Goal: Information Seeking & Learning: Learn about a topic

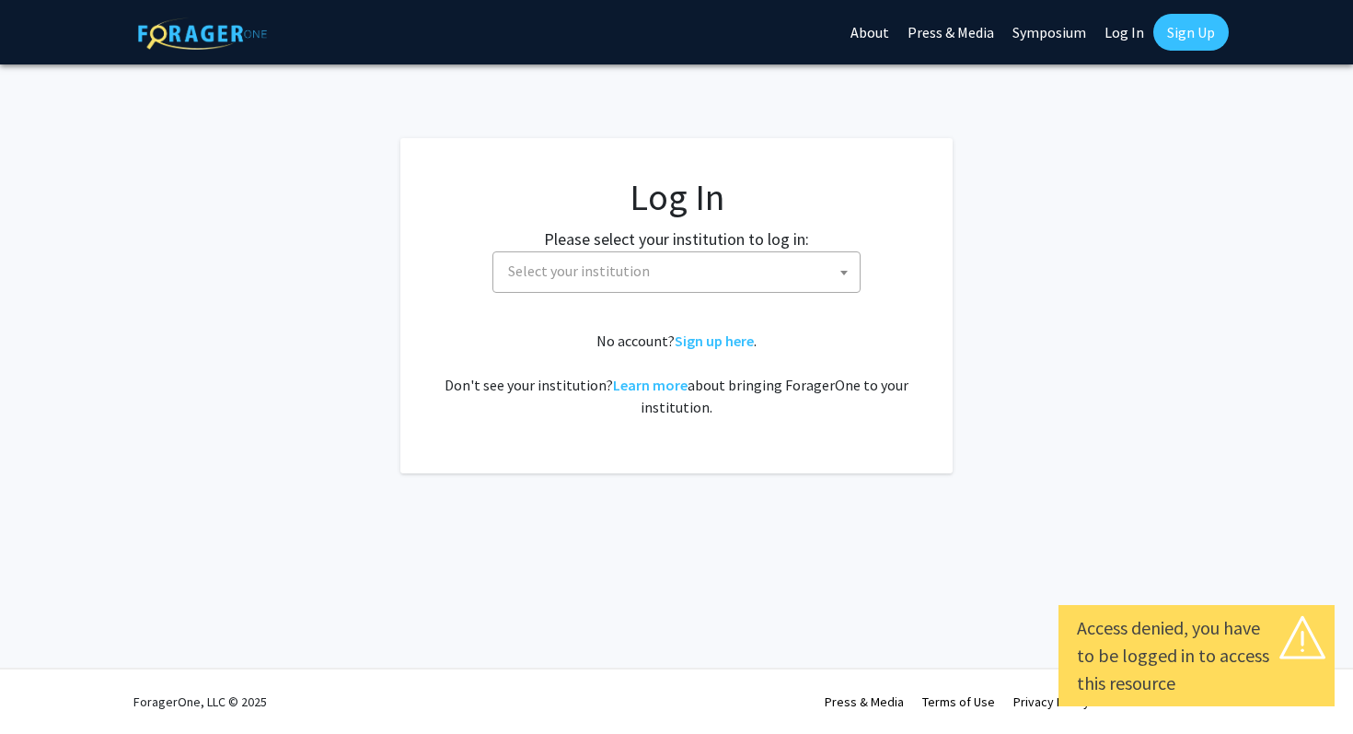
select select
click at [780, 273] on span "Select your institution" at bounding box center [680, 271] width 359 height 38
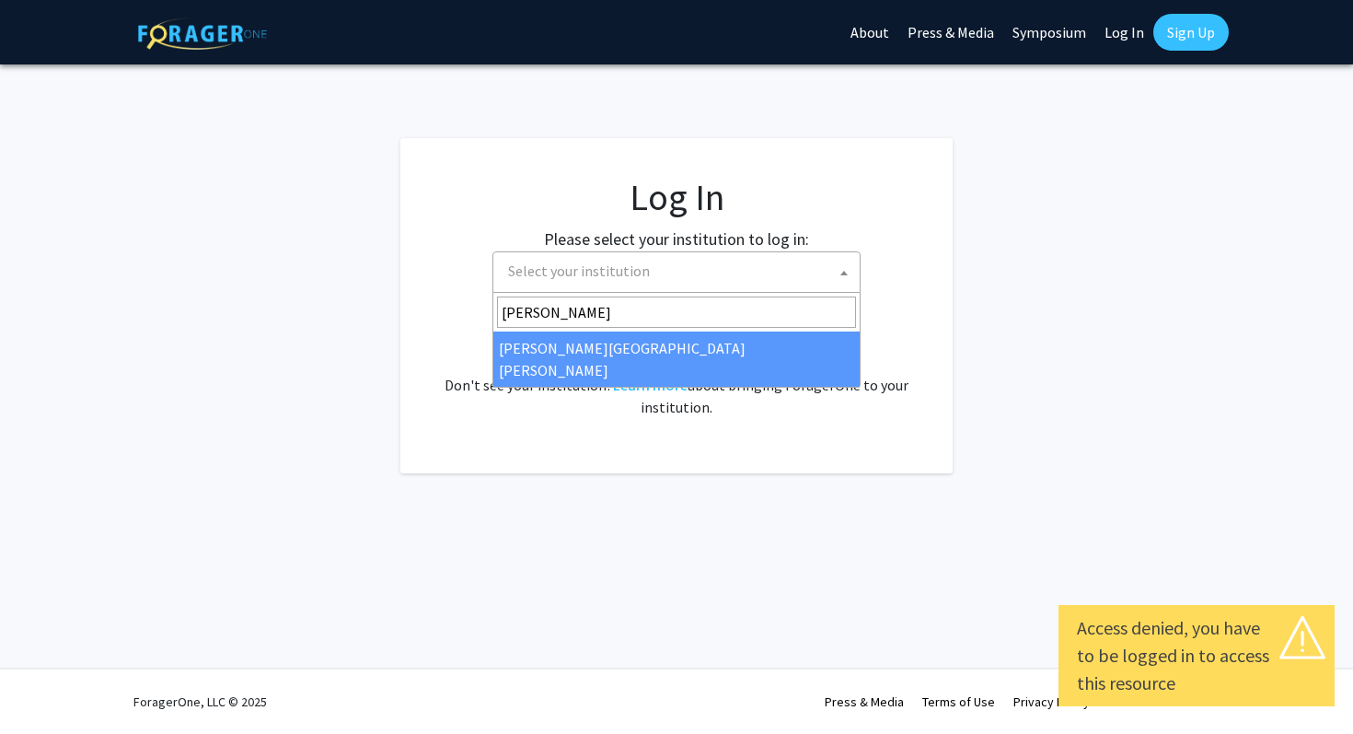
type input "johns"
select select "1"
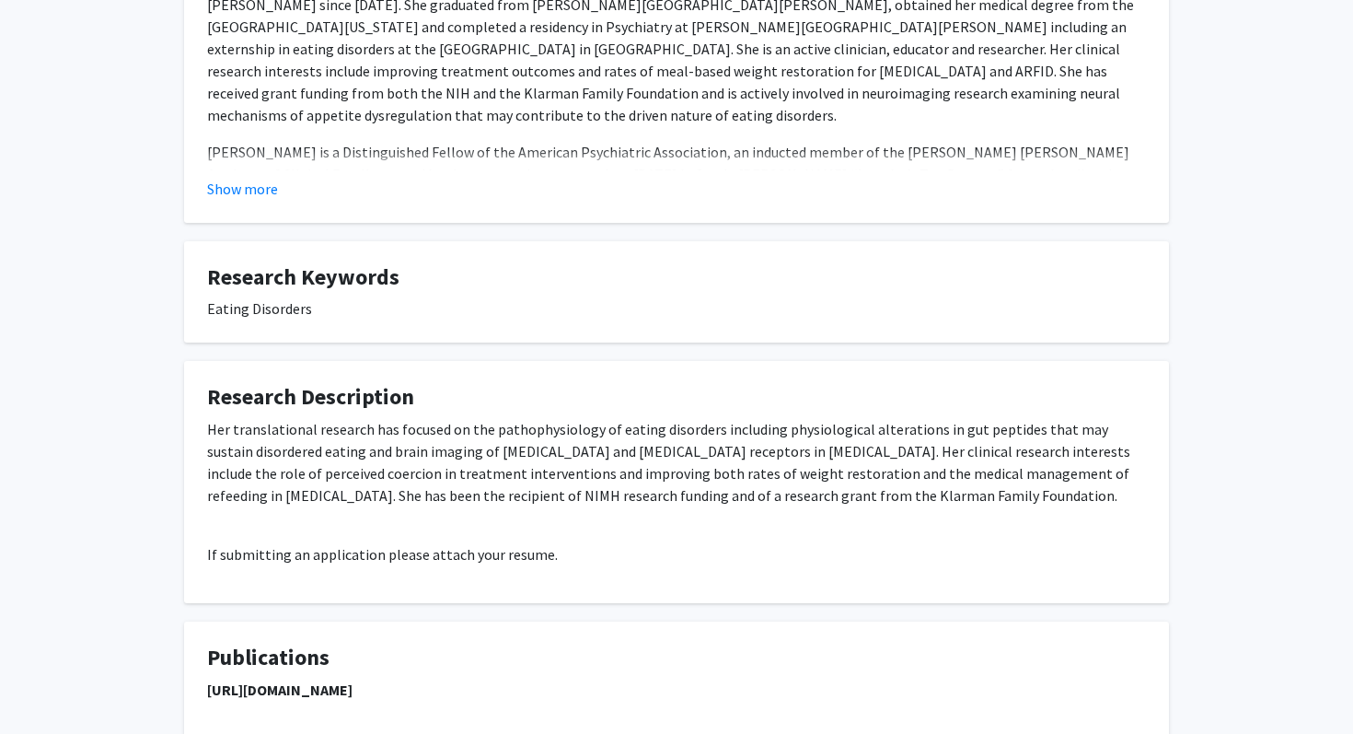
scroll to position [841, 0]
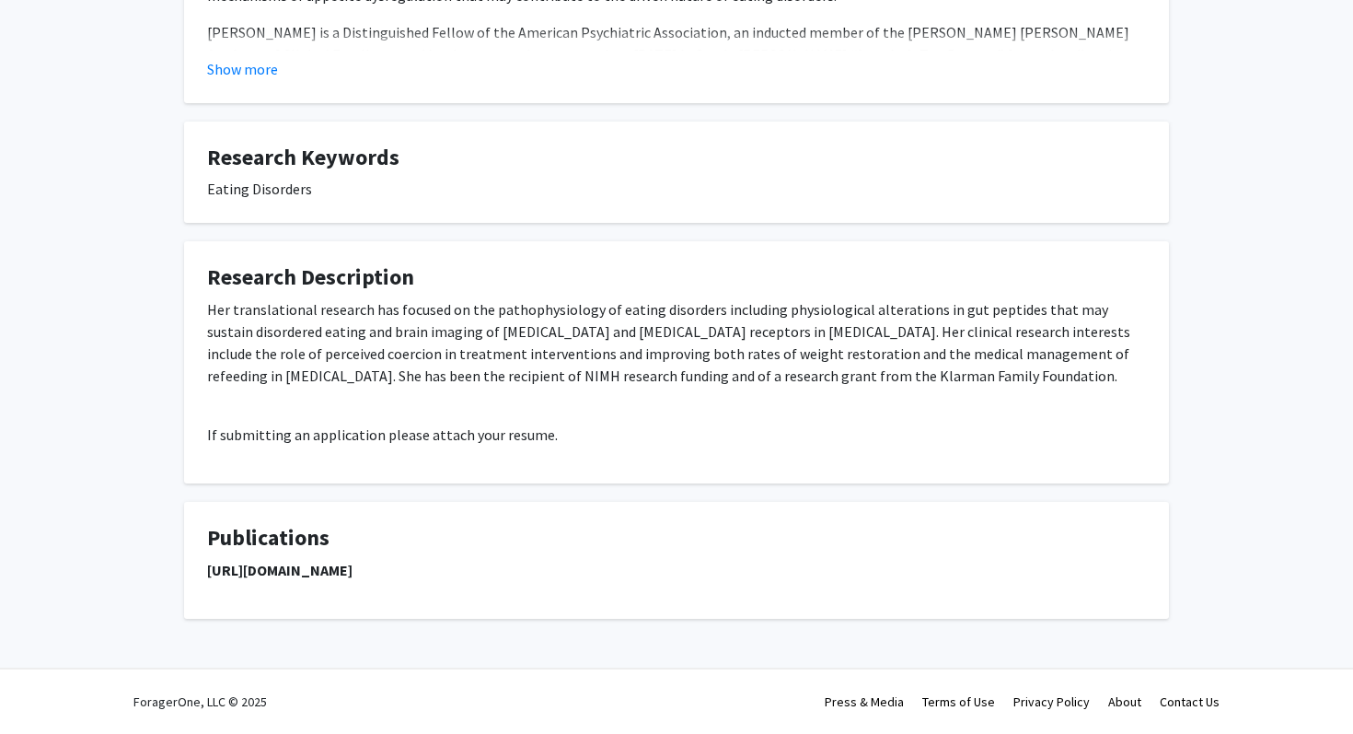
click at [353, 567] on strong "[URL][DOMAIN_NAME]" at bounding box center [279, 570] width 145 height 18
click at [353, 567] on strong "https://pubmed.ncbi.nlm.nih.gov/?term=guarda+as&sort=date" at bounding box center [279, 570] width 145 height 18
copy strong "https://pubmed.ncbi.nlm.nih.gov/?term=guarda+as&sort=date"
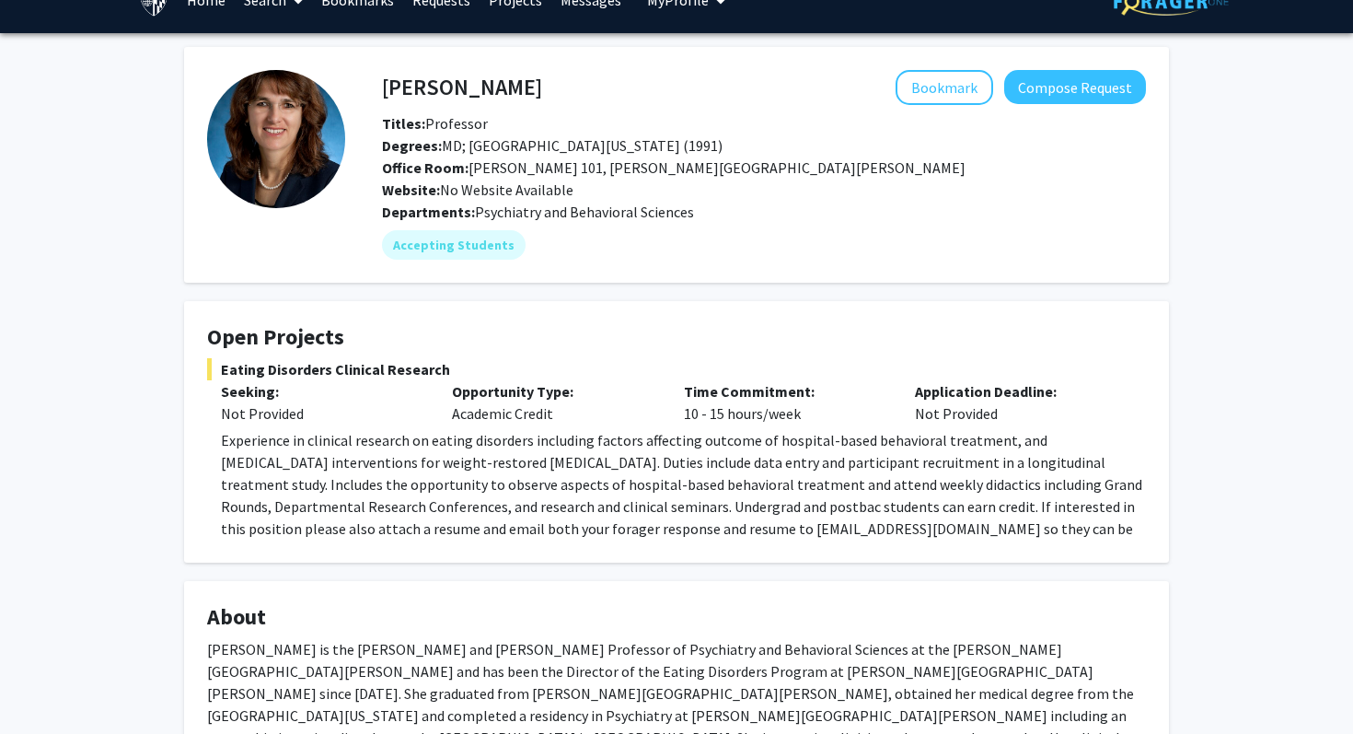
scroll to position [0, 0]
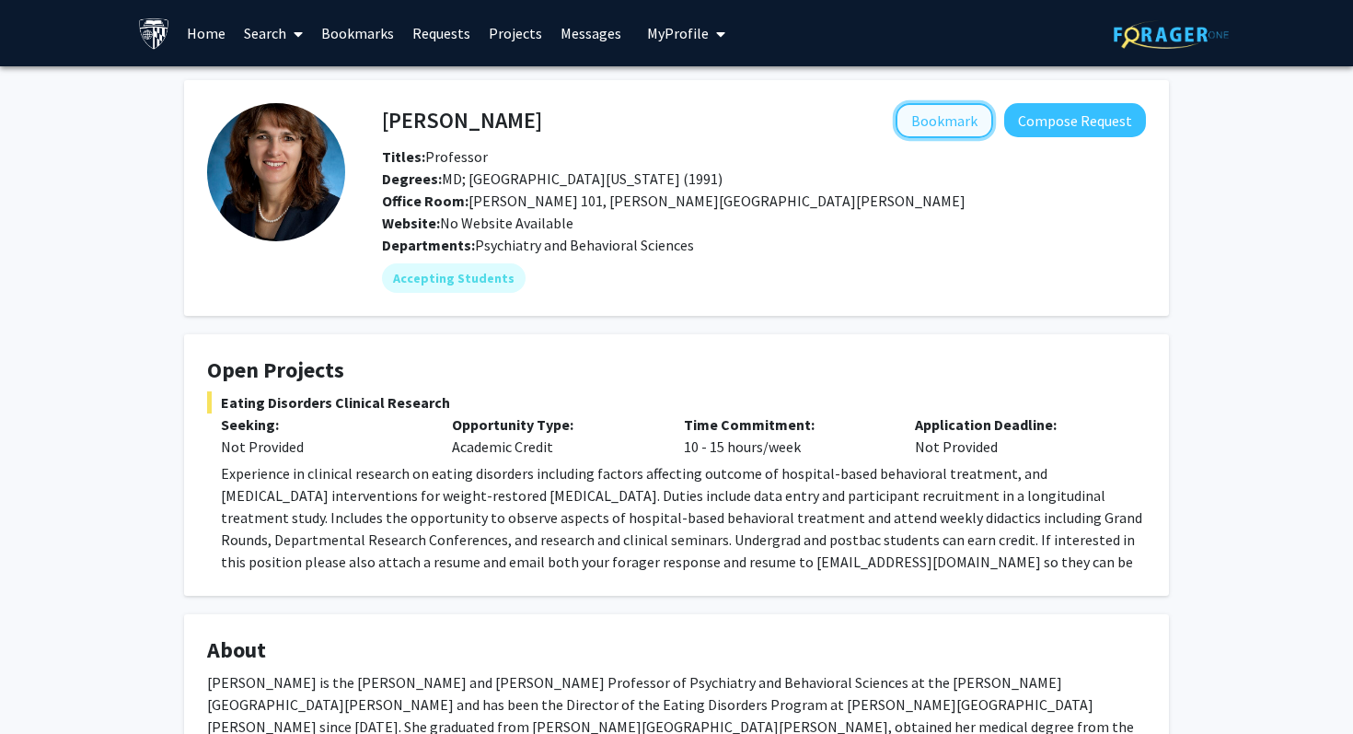
click at [965, 123] on button "Bookmark" at bounding box center [945, 120] width 98 height 35
click at [1081, 140] on div "Angela Guarda Remove Bookmark Compose Request Titles: Professor Degrees: MD; Un…" at bounding box center [764, 168] width 792 height 131
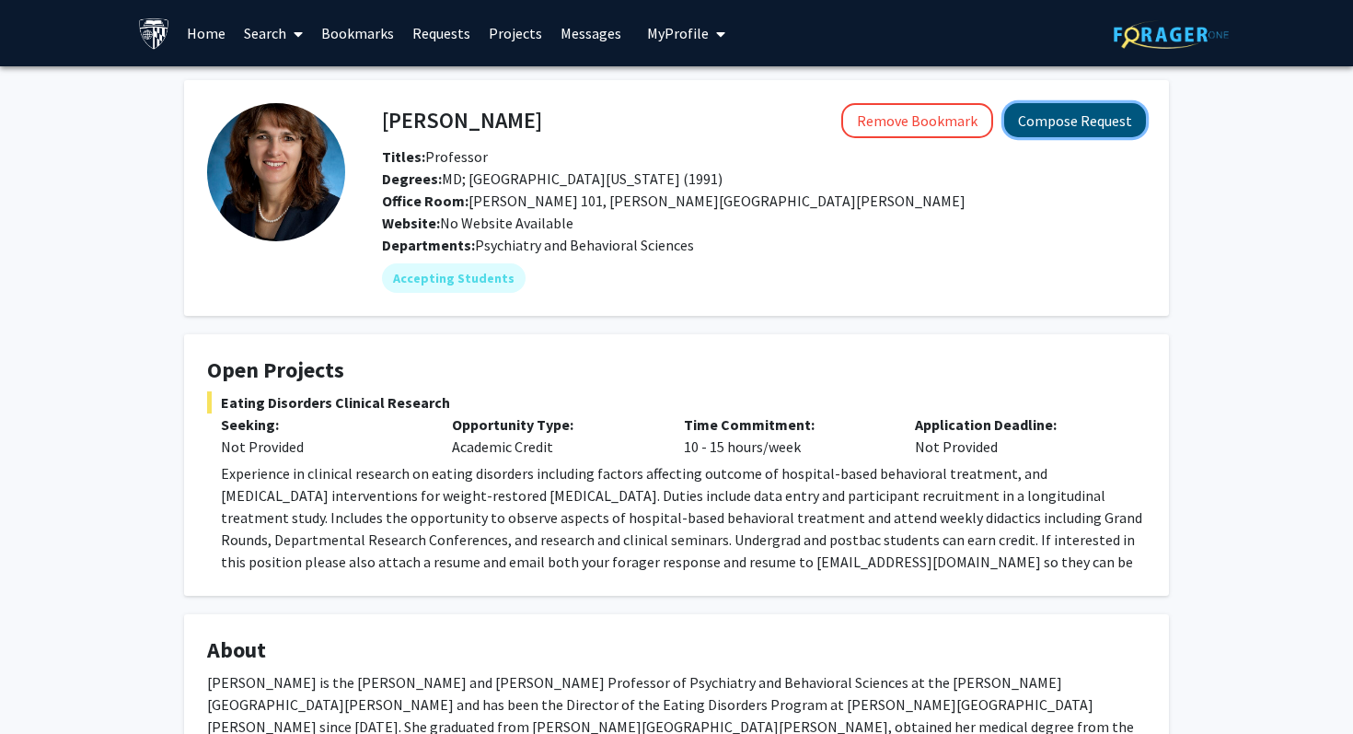
click at [1070, 129] on button "Compose Request" at bounding box center [1075, 120] width 142 height 34
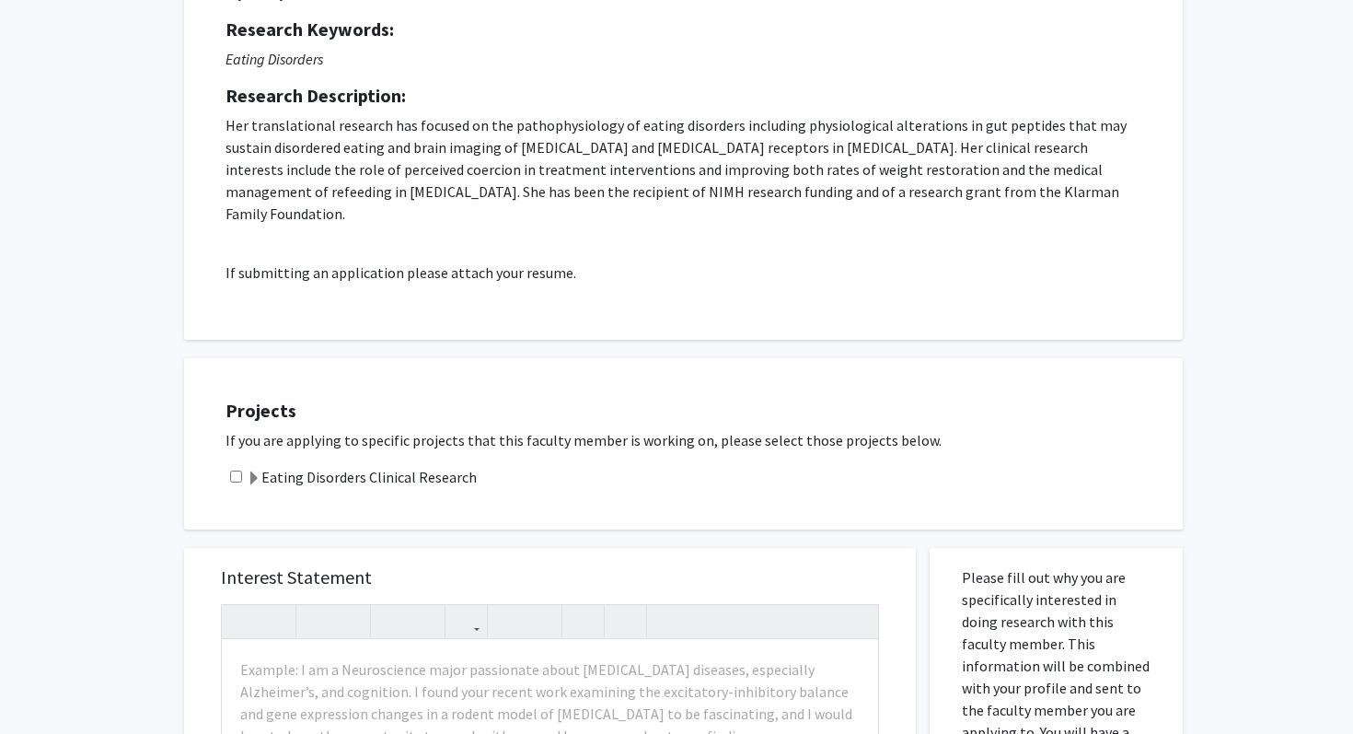
scroll to position [248, 0]
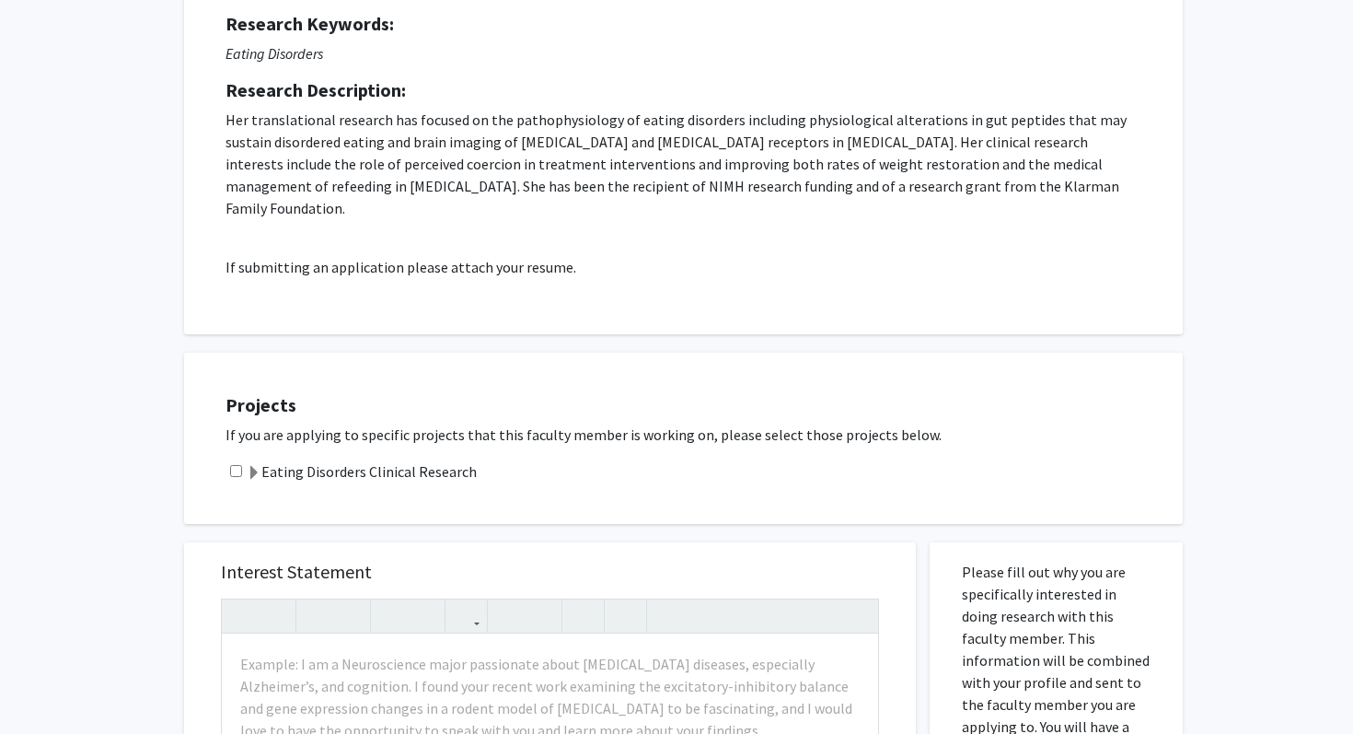
click at [329, 460] on label "Eating Disorders Clinical Research" at bounding box center [362, 471] width 230 height 22
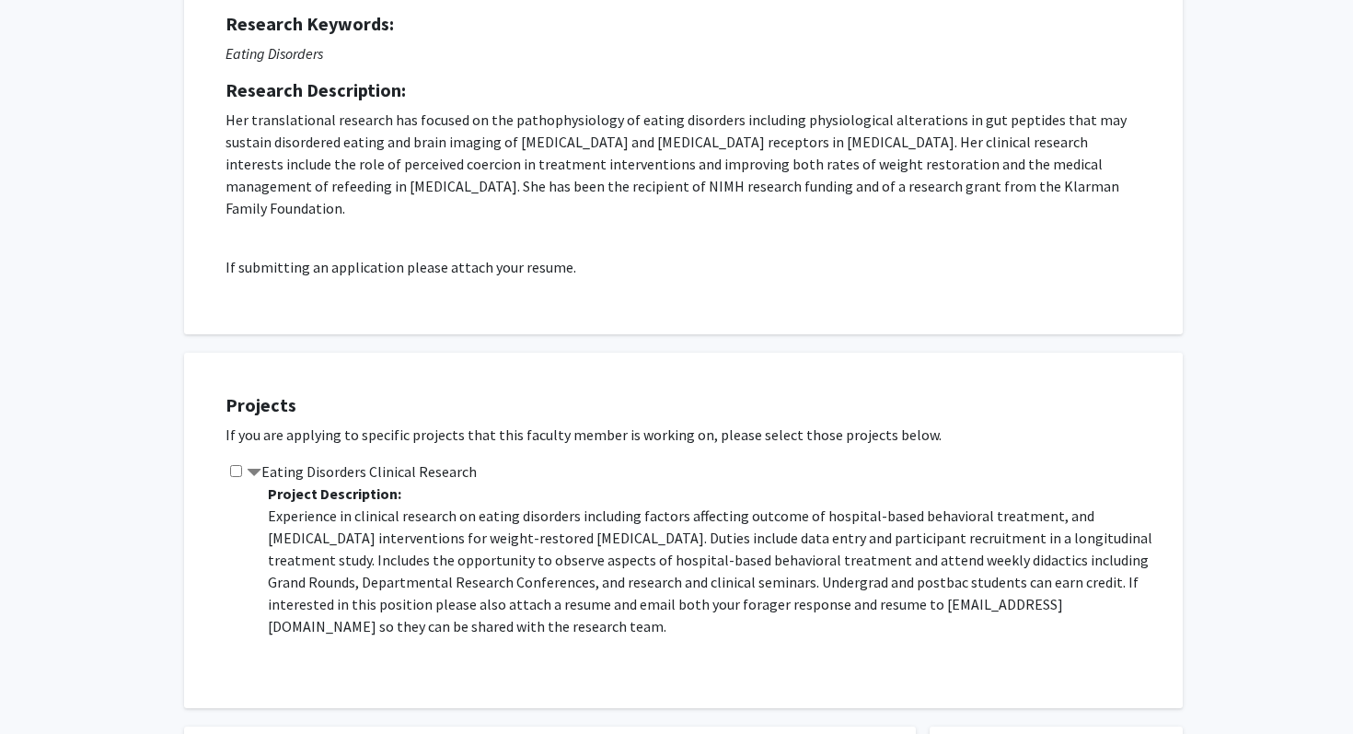
click at [233, 465] on input "checkbox" at bounding box center [236, 471] width 12 height 12
checkbox input "true"
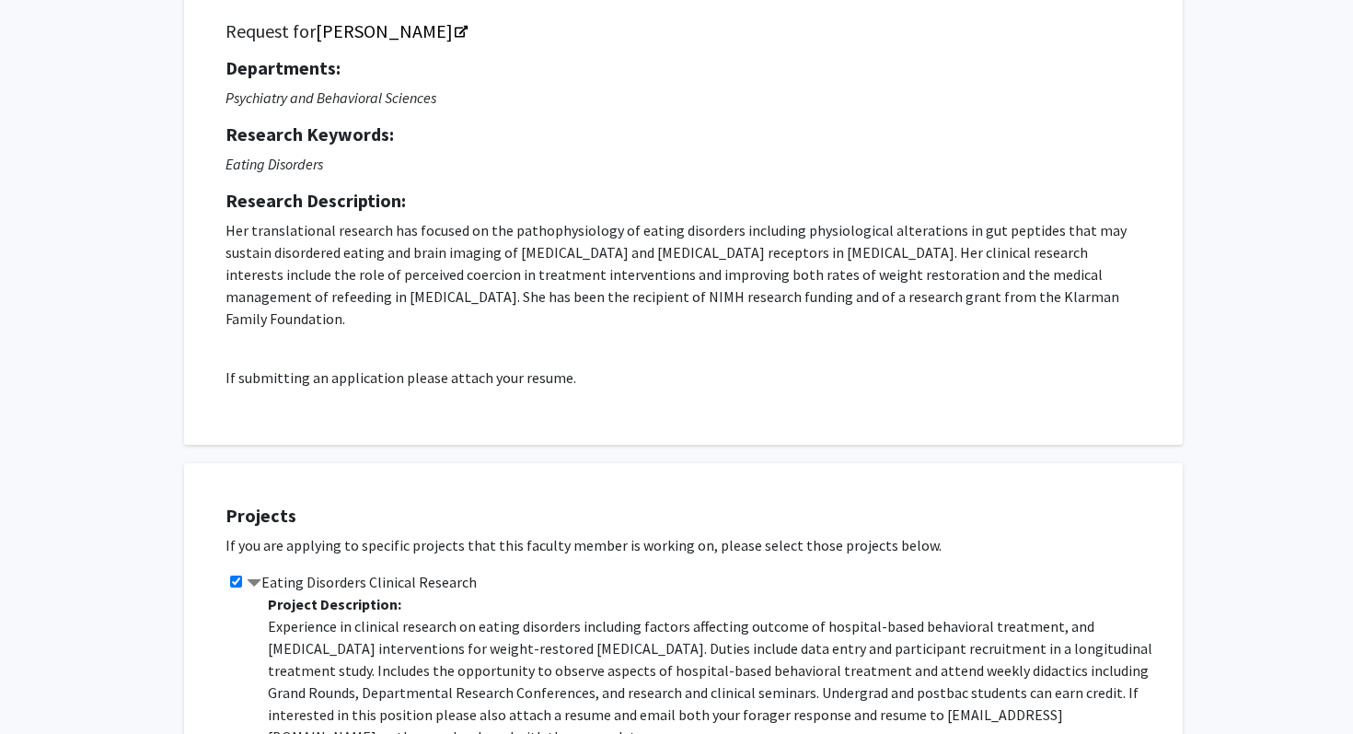
scroll to position [0, 0]
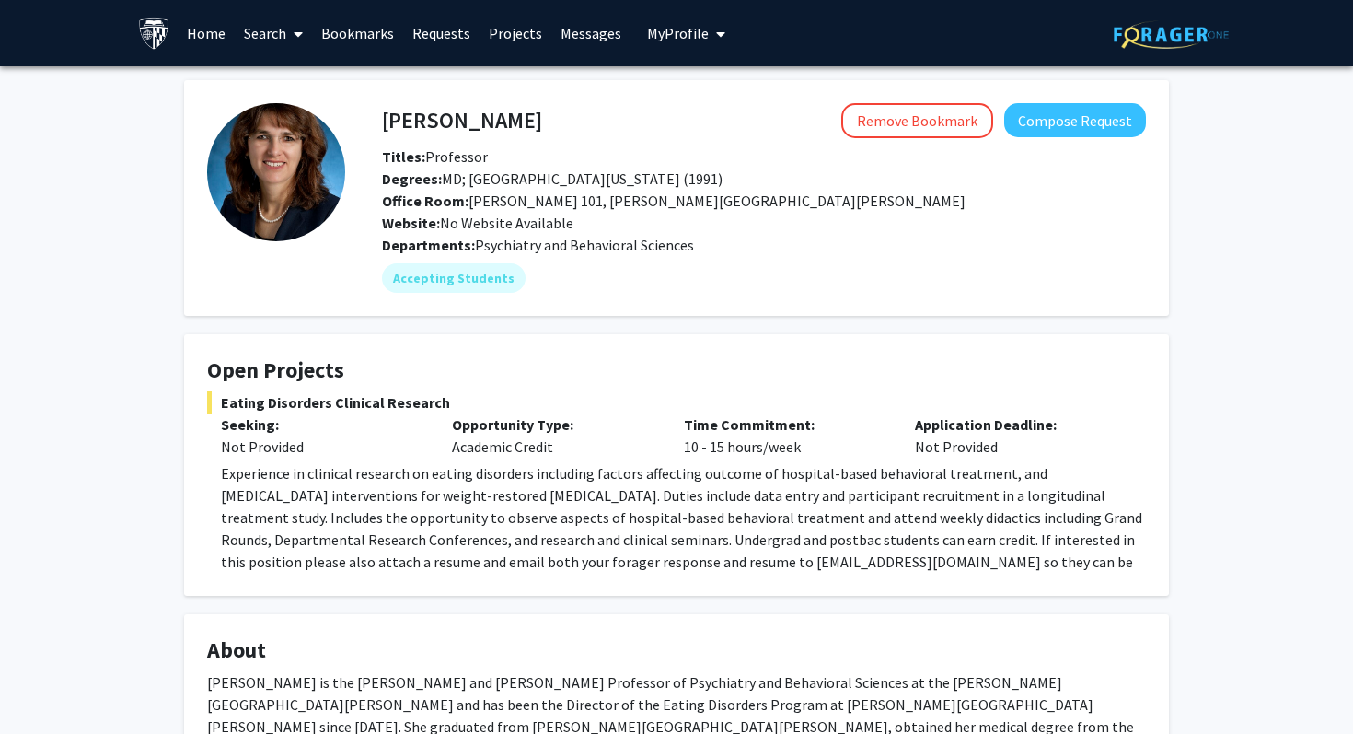
click at [284, 39] on link "Search" at bounding box center [273, 33] width 77 height 64
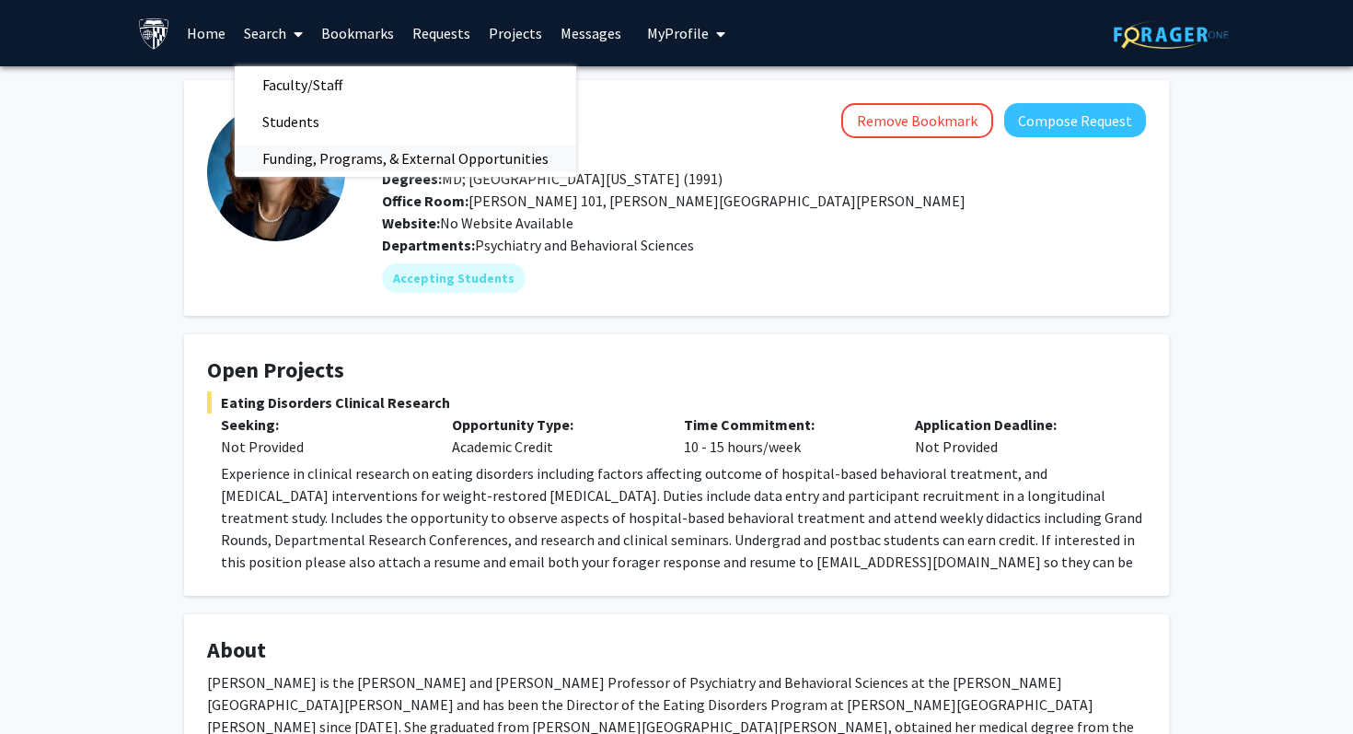
click at [325, 160] on span "Funding, Programs, & External Opportunities" at bounding box center [405, 158] width 341 height 37
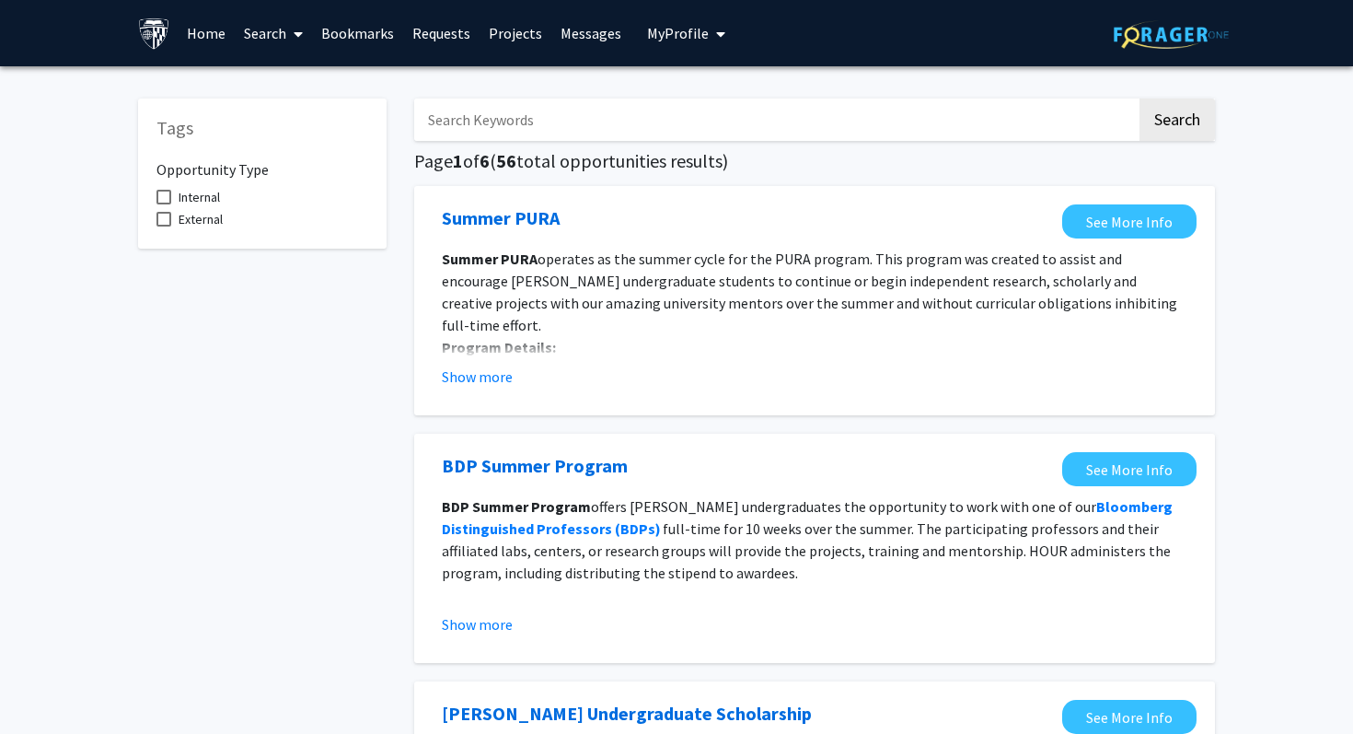
click at [198, 31] on link "Home" at bounding box center [206, 33] width 57 height 64
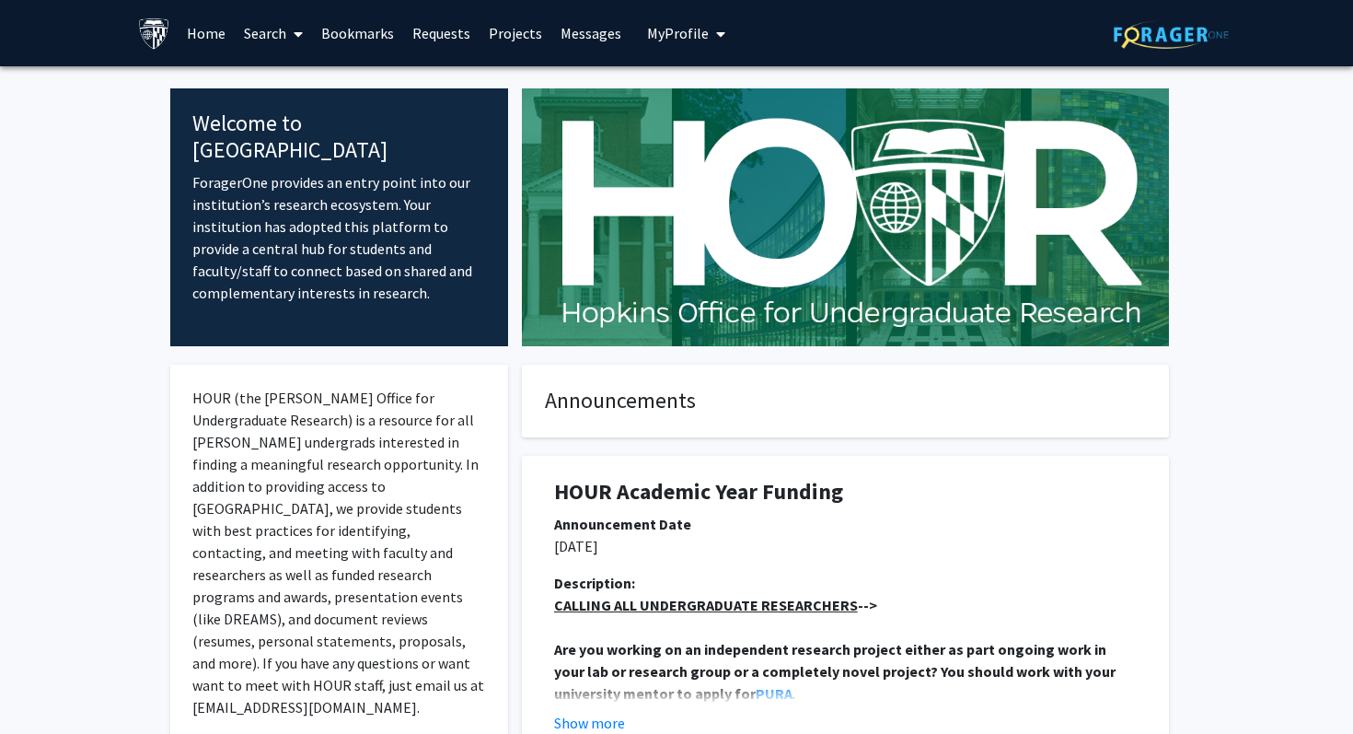
click at [158, 46] on img at bounding box center [154, 33] width 32 height 32
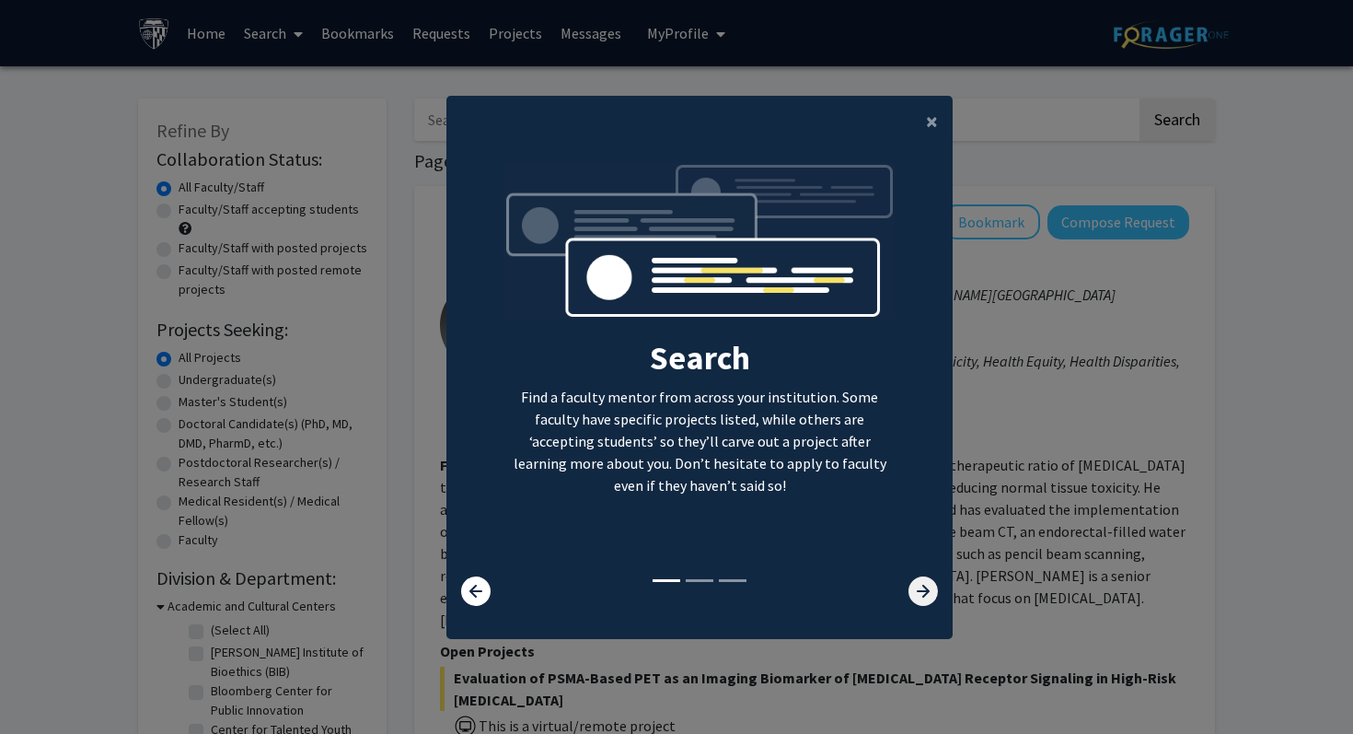
click at [931, 600] on icon at bounding box center [922, 590] width 29 height 29
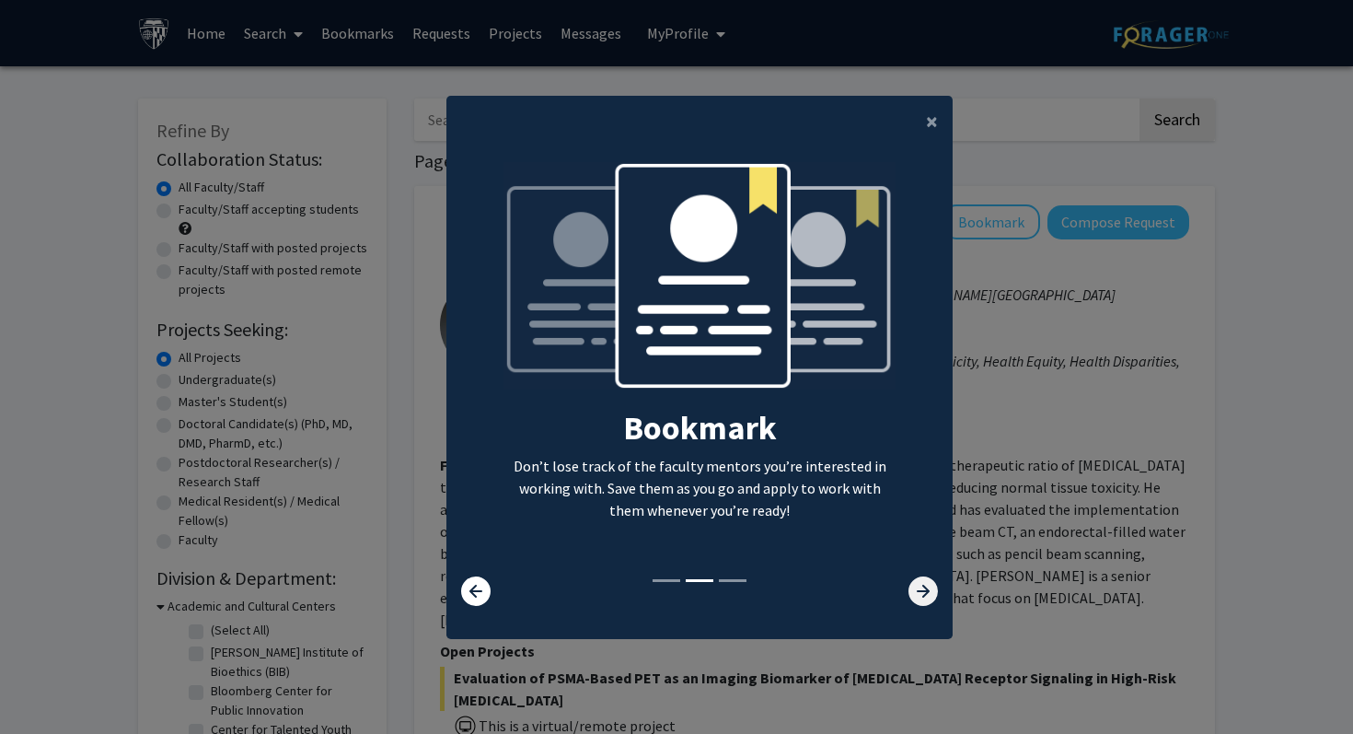
click at [931, 600] on icon at bounding box center [922, 590] width 29 height 29
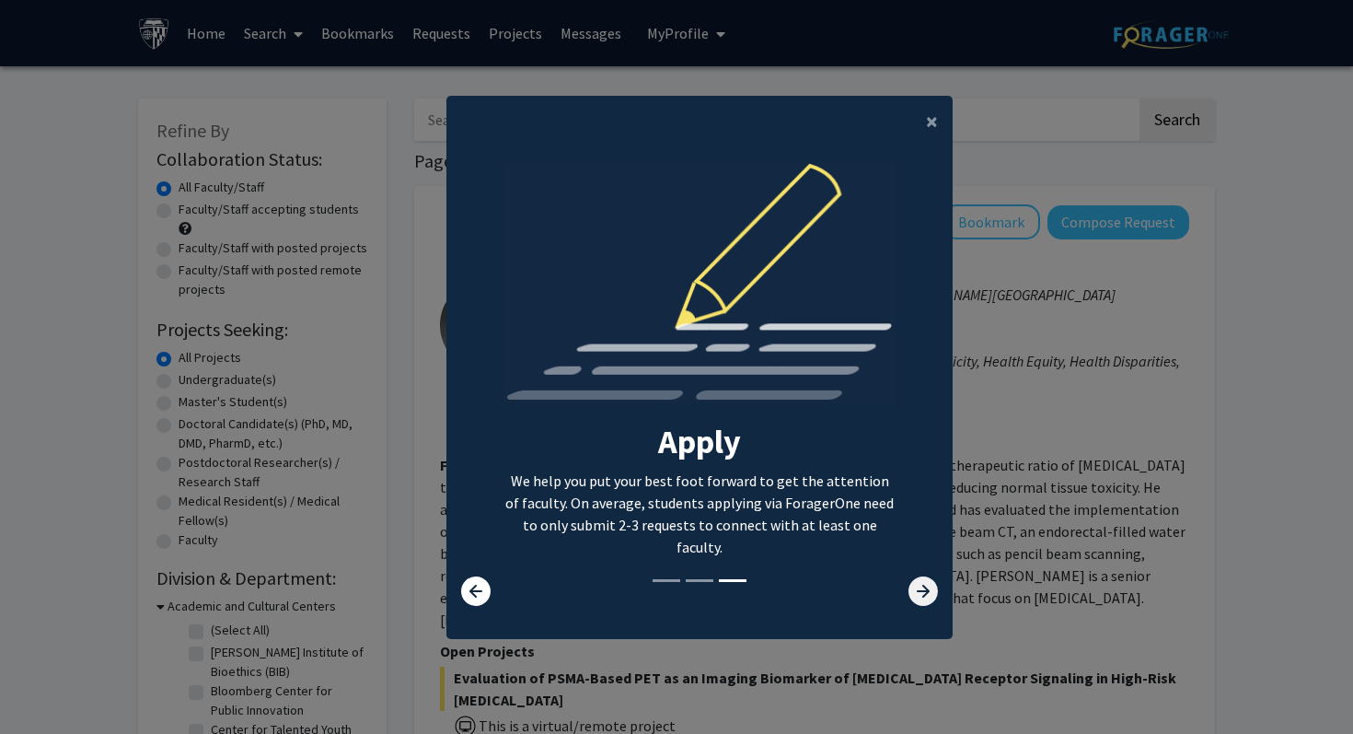
click at [931, 601] on icon at bounding box center [922, 590] width 29 height 29
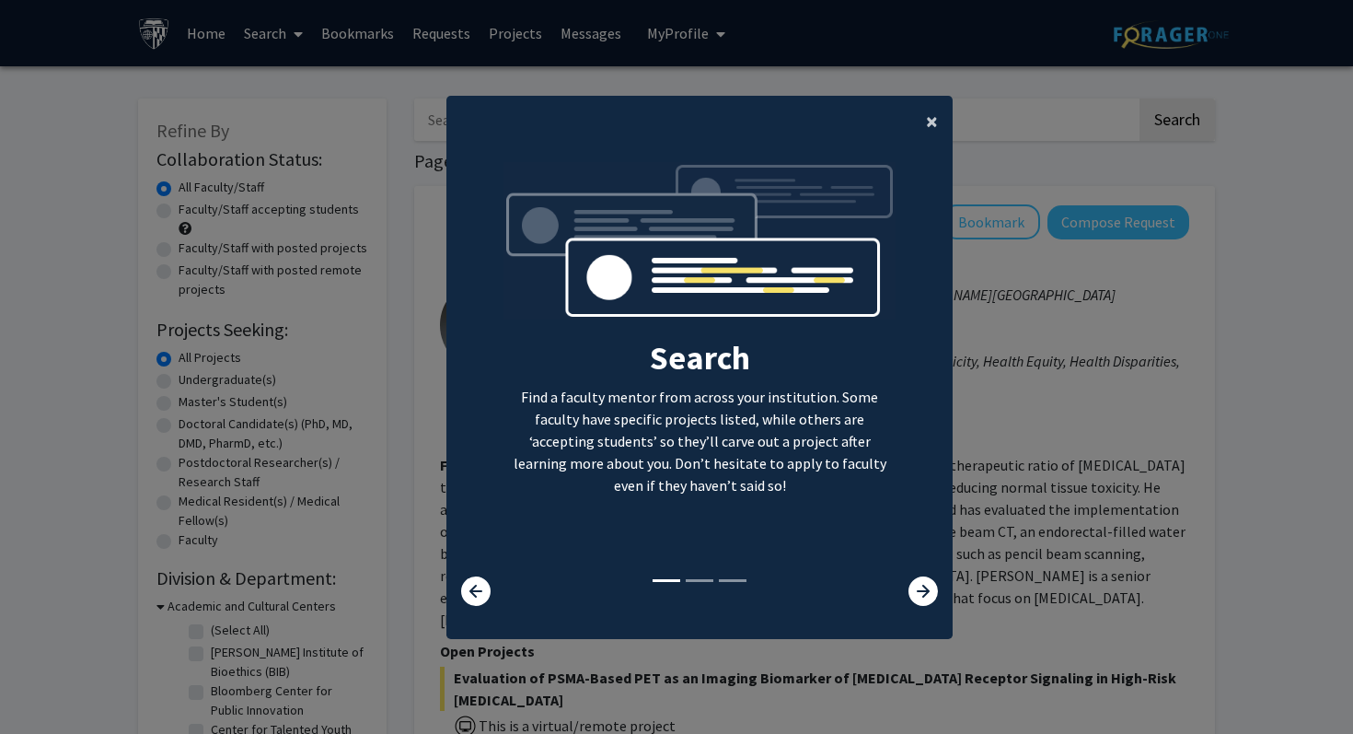
click at [931, 124] on span "×" at bounding box center [932, 121] width 12 height 29
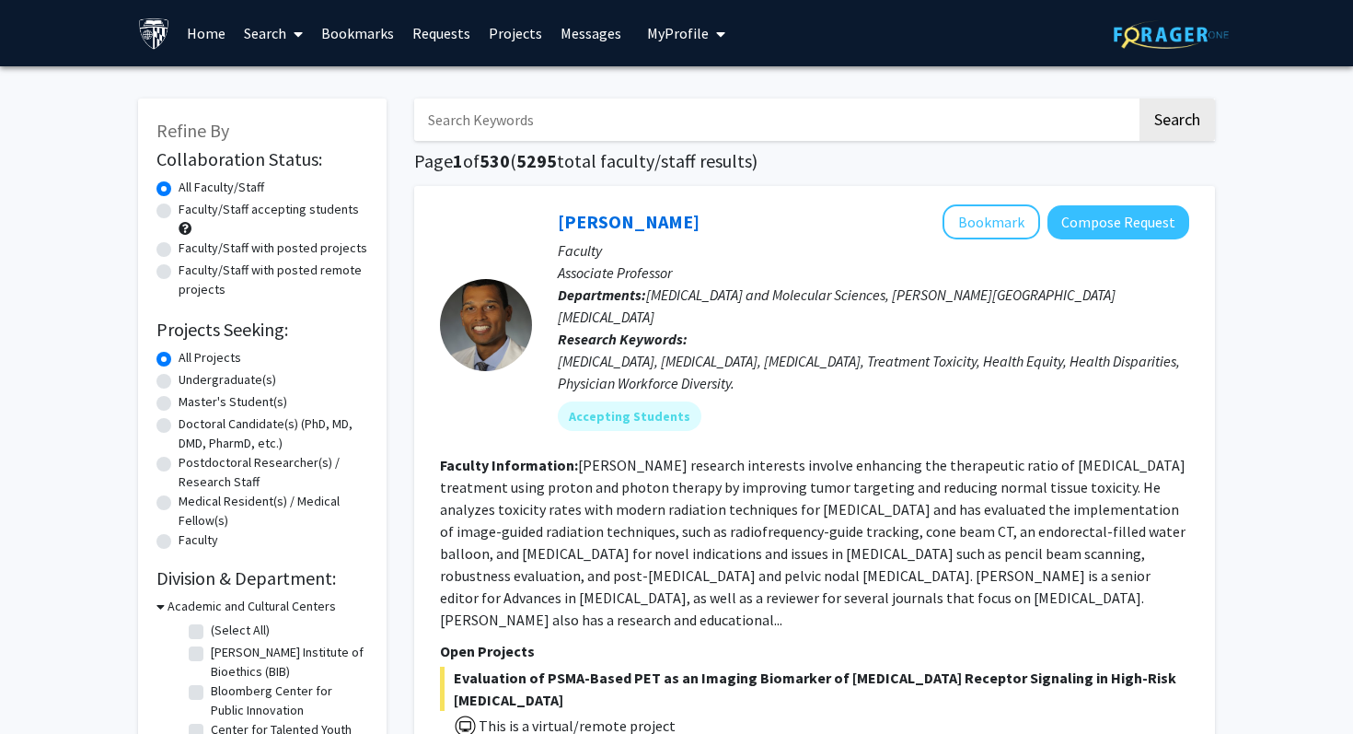
click at [171, 398] on div "Master's Student(s)" at bounding box center [262, 403] width 212 height 22
click at [179, 399] on label "Master's Student(s)" at bounding box center [233, 401] width 109 height 19
click at [179, 399] on input "Master's Student(s)" at bounding box center [185, 398] width 12 height 12
radio input "true"
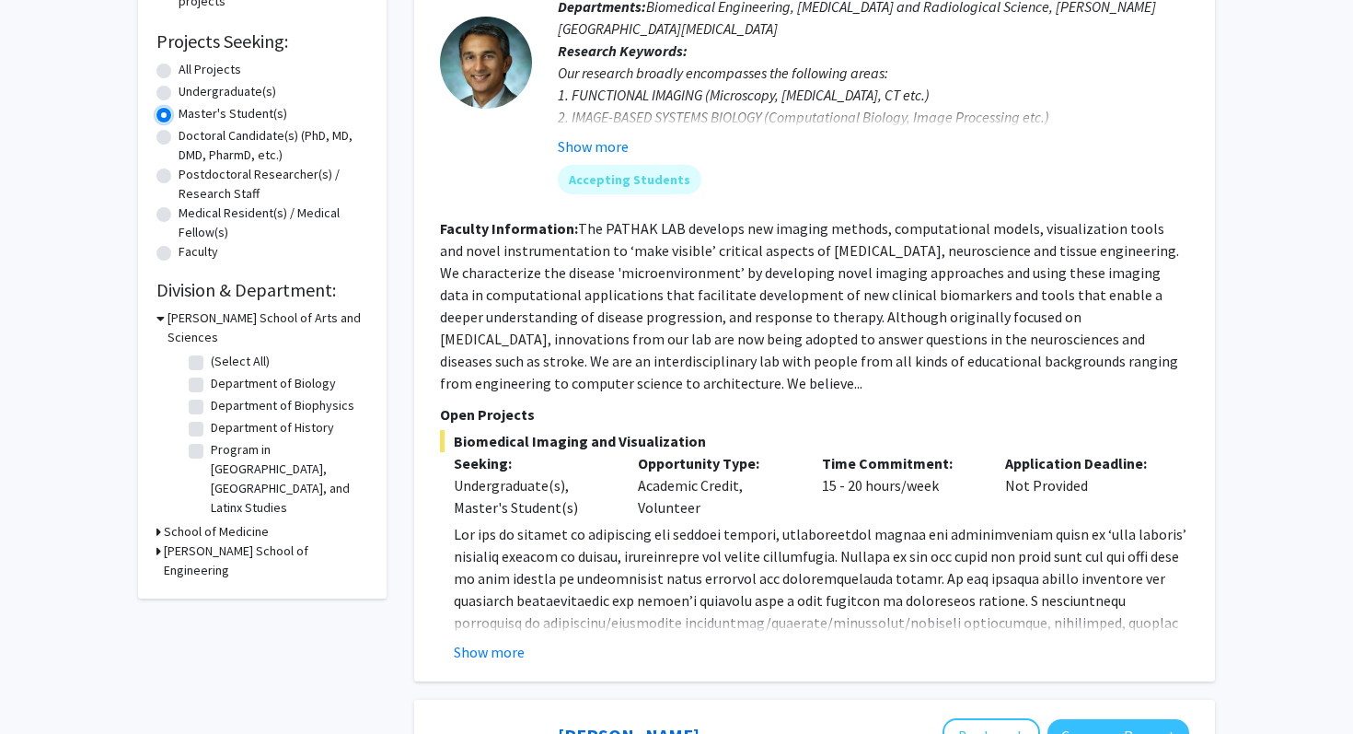
scroll to position [307, 0]
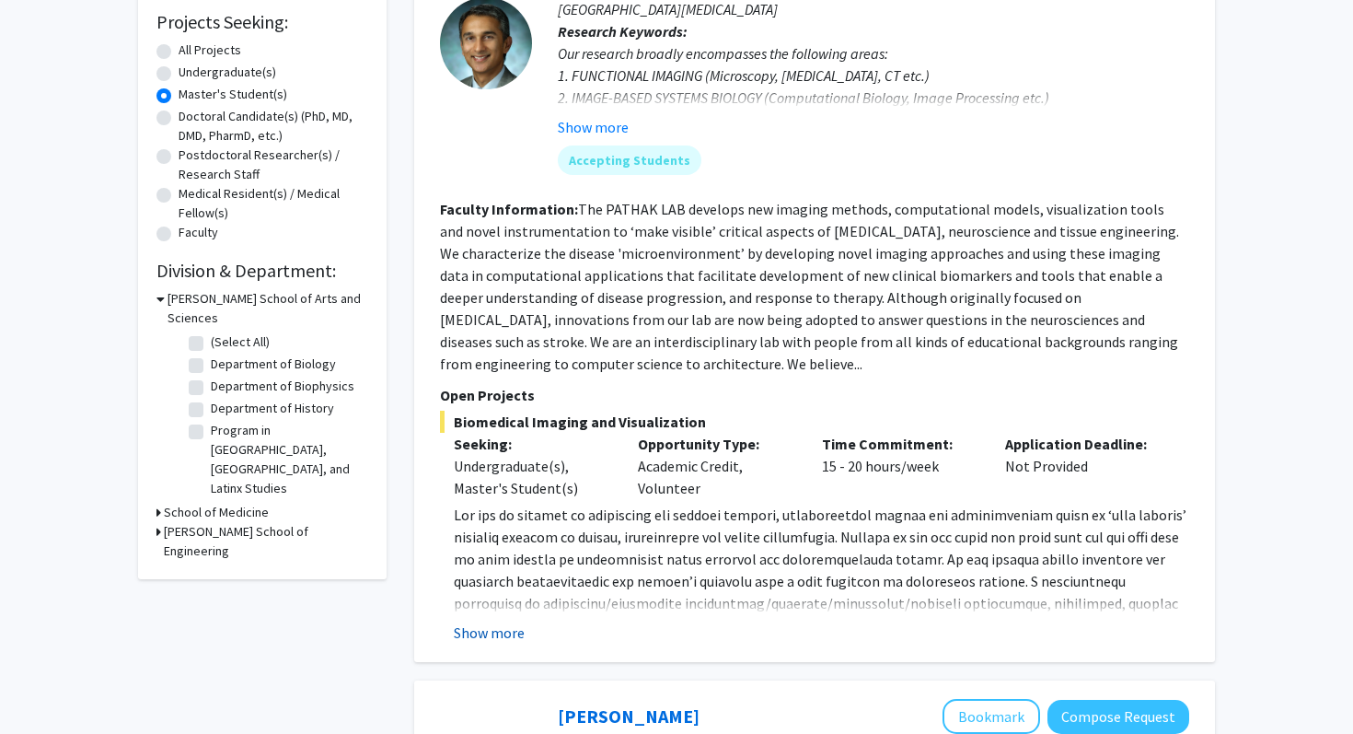
click at [507, 635] on button "Show more" at bounding box center [489, 632] width 71 height 22
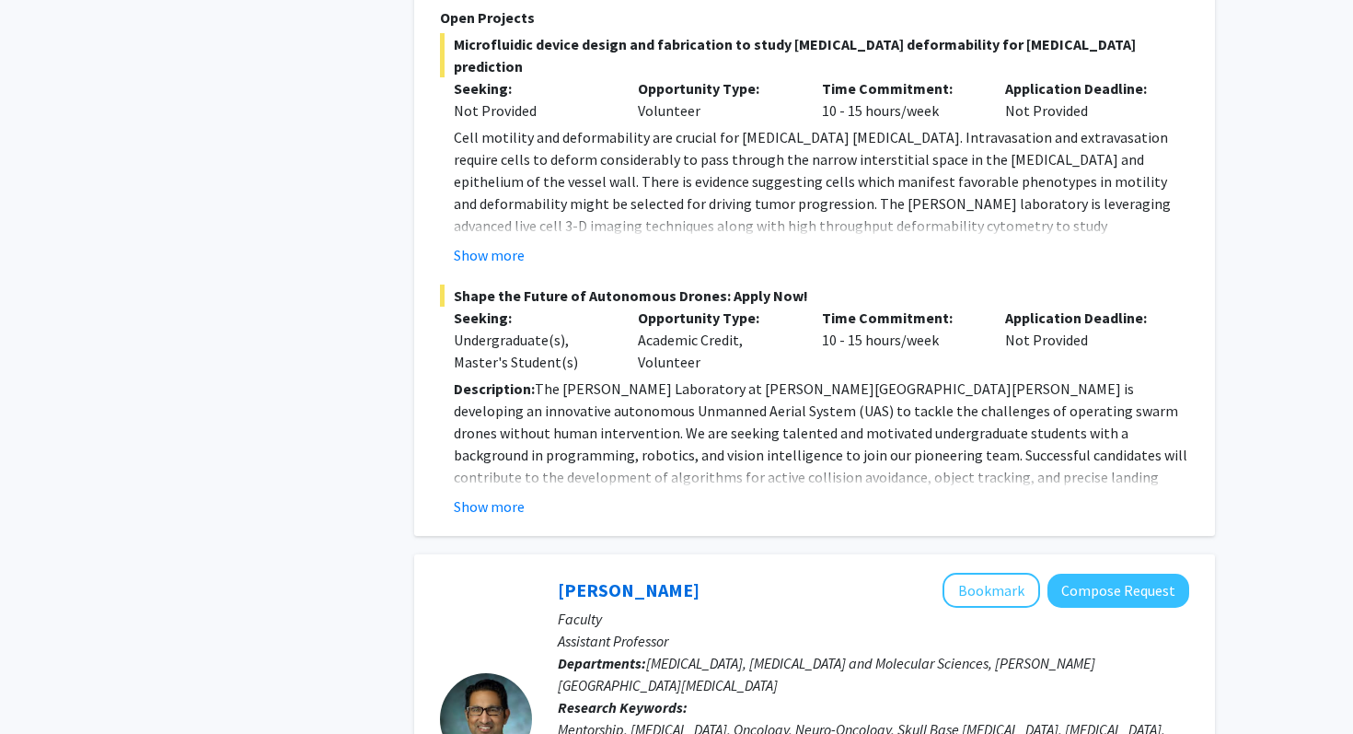
scroll to position [1547, 0]
click at [492, 493] on button "Show more" at bounding box center [489, 504] width 71 height 22
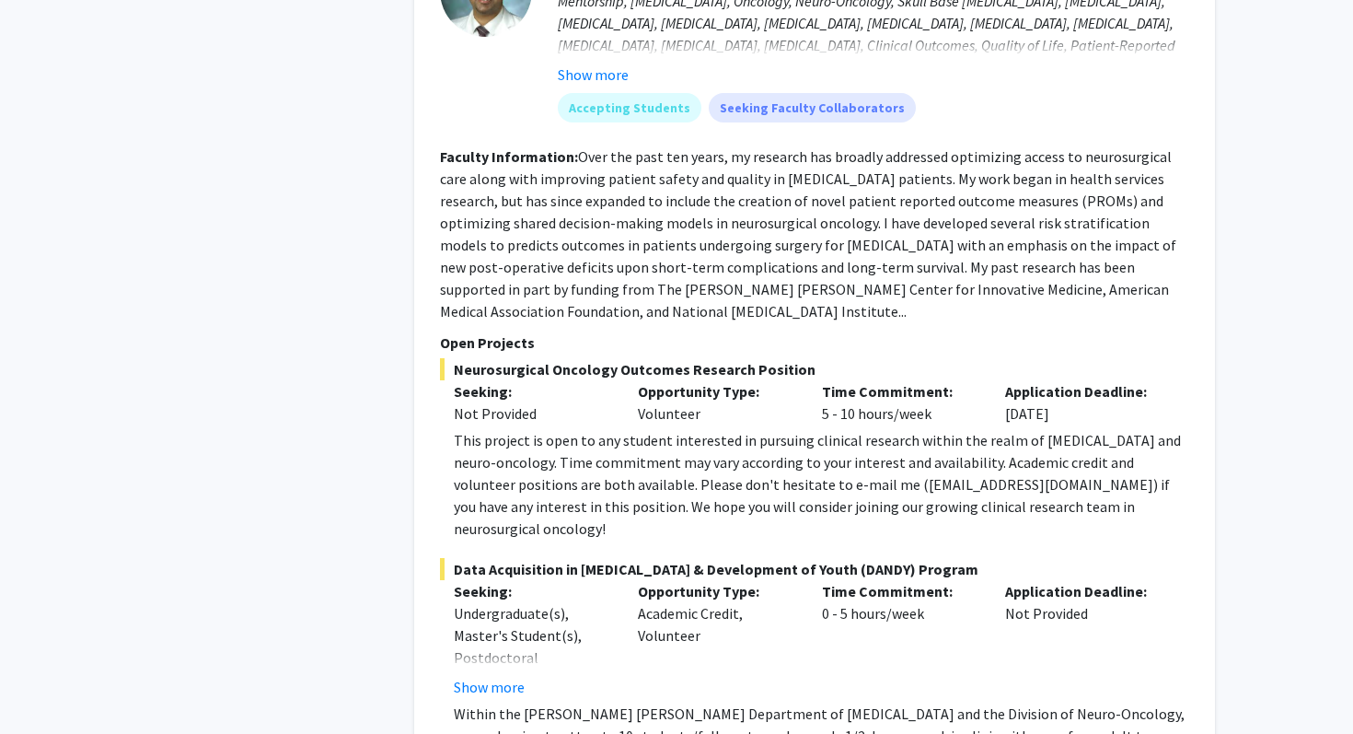
scroll to position [3008, 0]
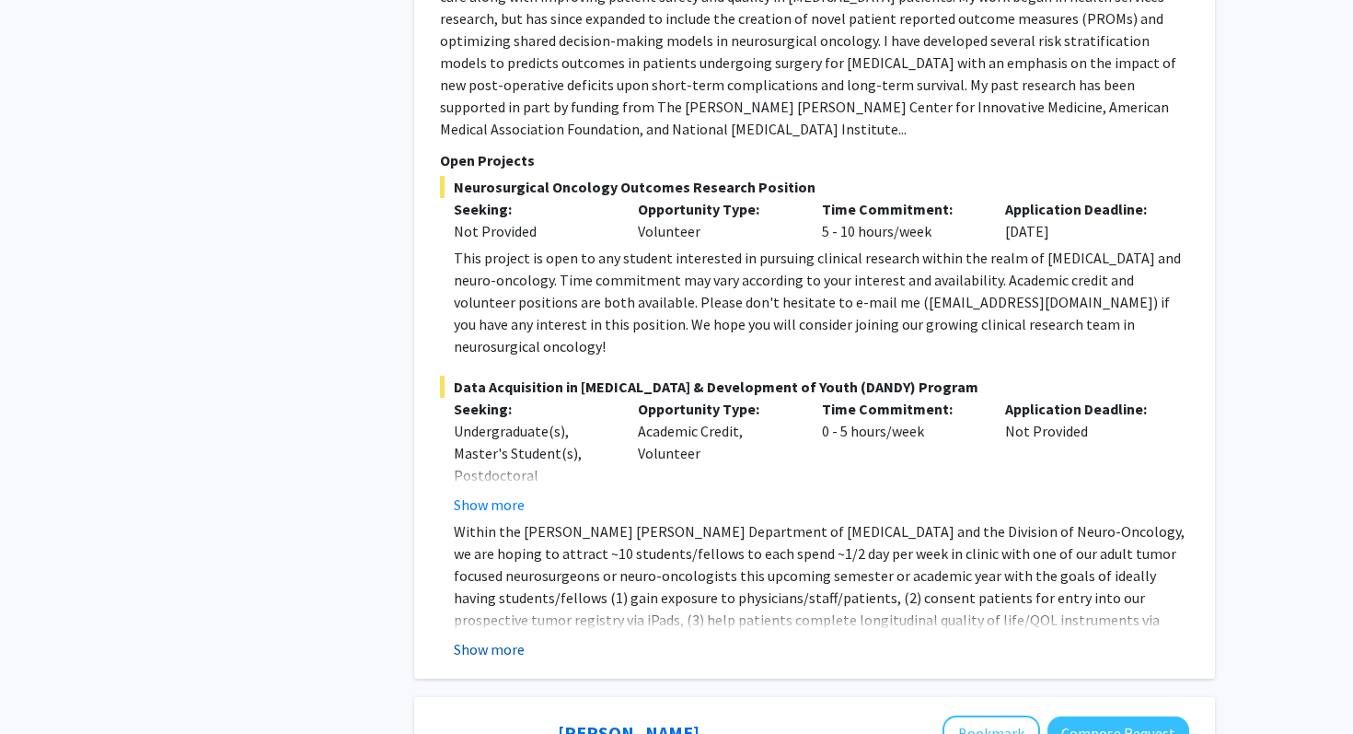
click at [501, 638] on button "Show more" at bounding box center [489, 649] width 71 height 22
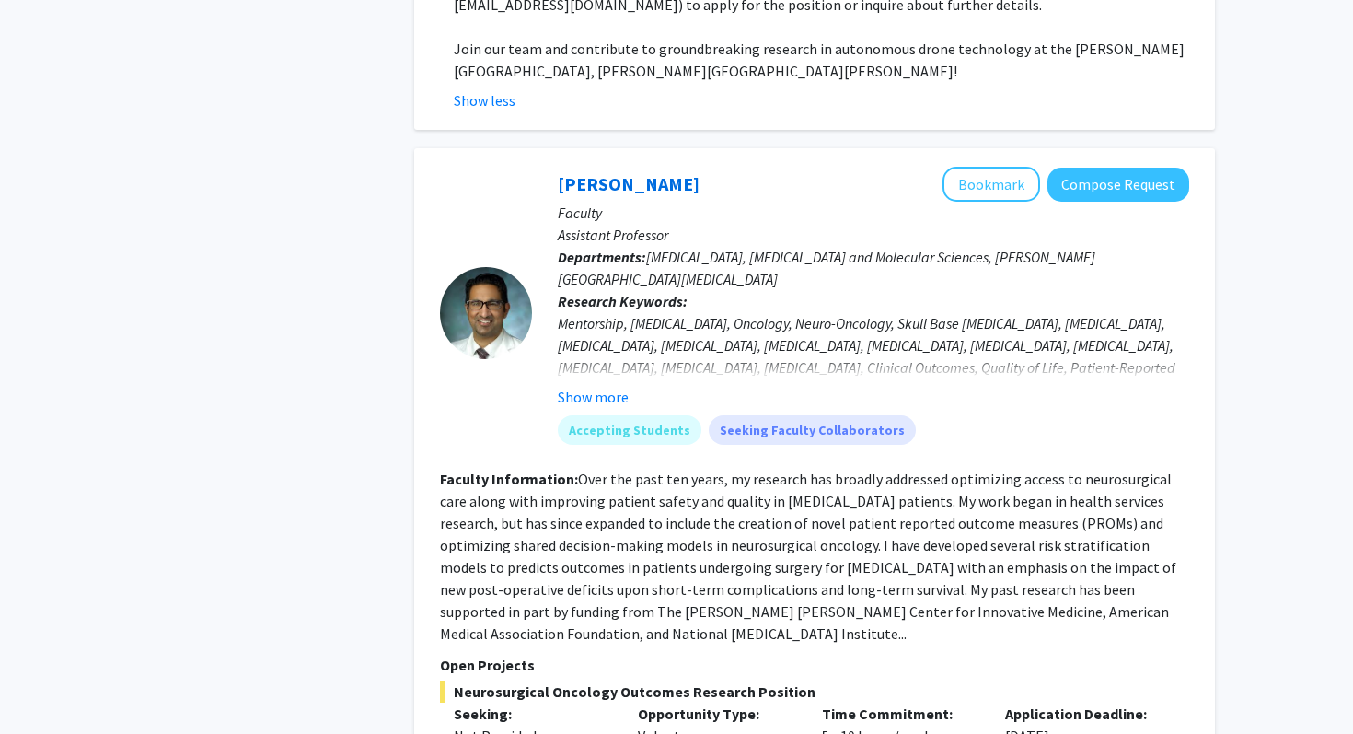
scroll to position [2175, 0]
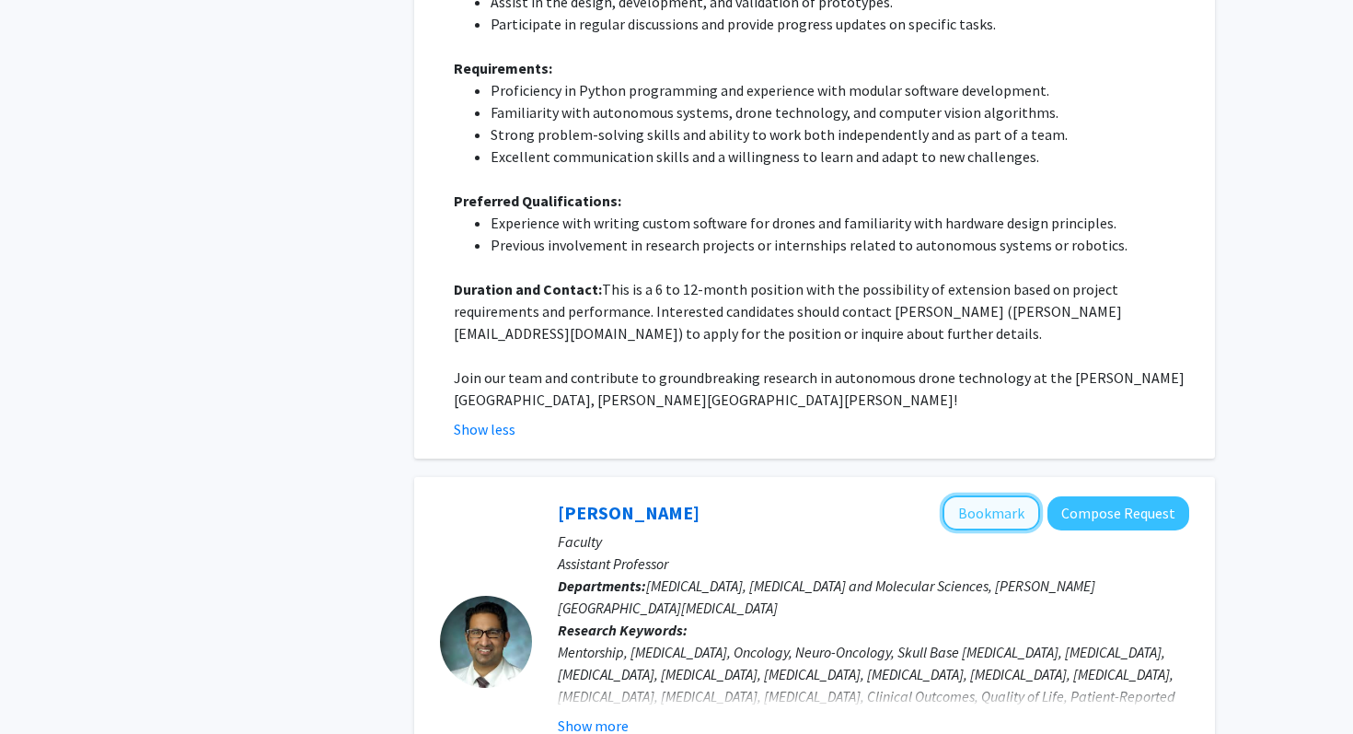
click at [980, 495] on button "Bookmark" at bounding box center [992, 512] width 98 height 35
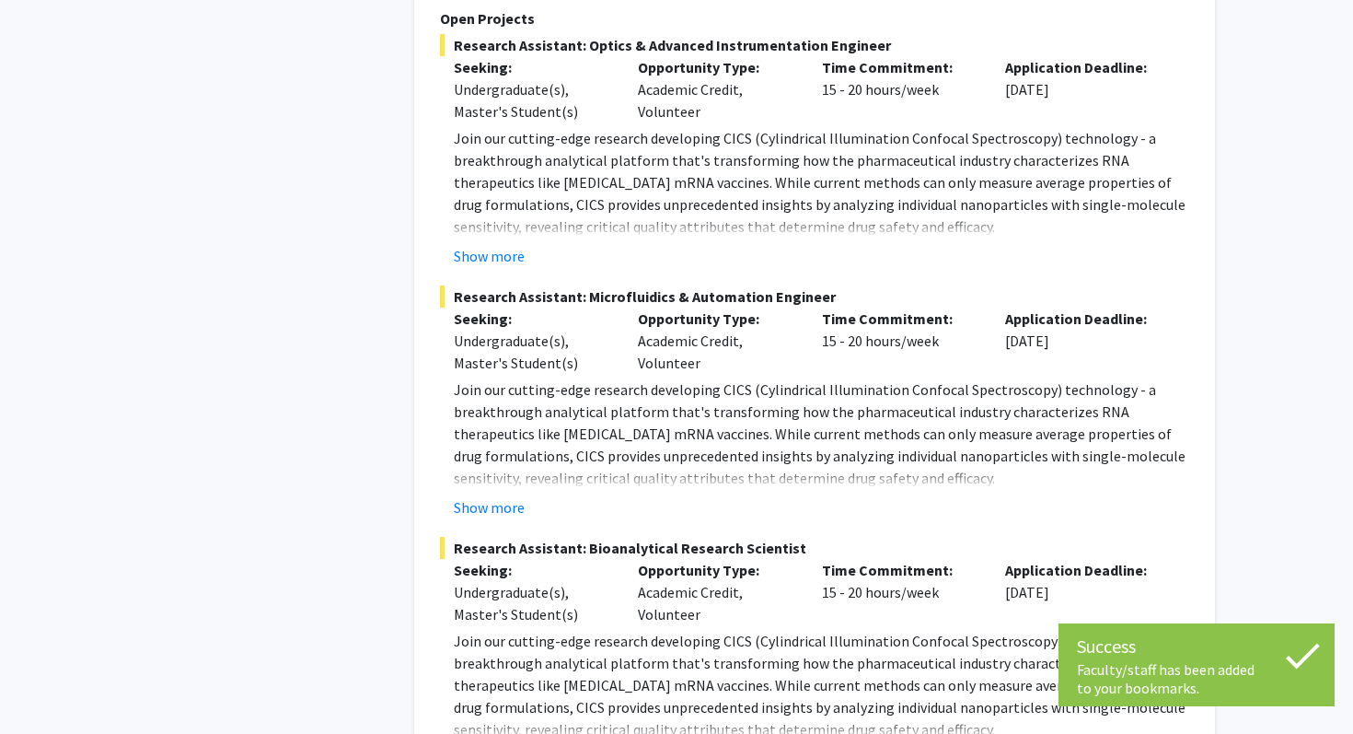
scroll to position [4272, 0]
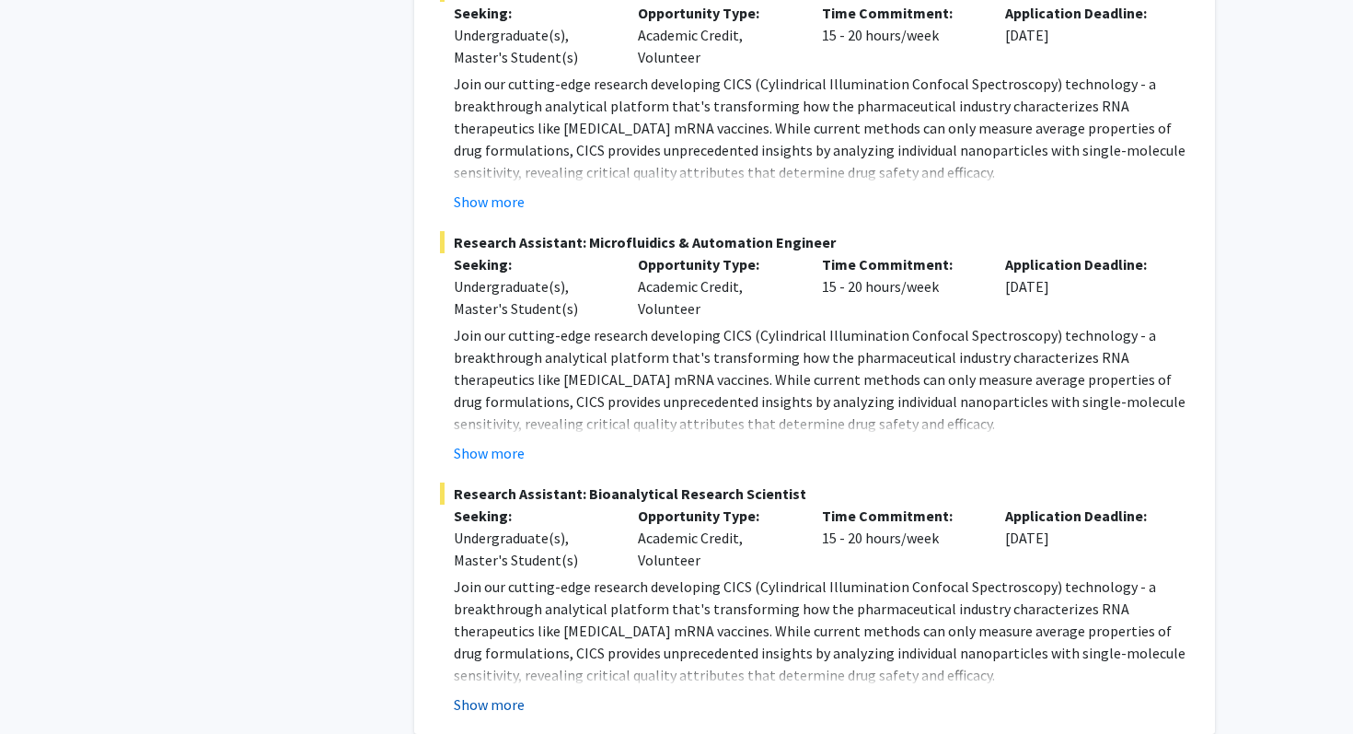
click at [504, 693] on button "Show more" at bounding box center [489, 704] width 71 height 22
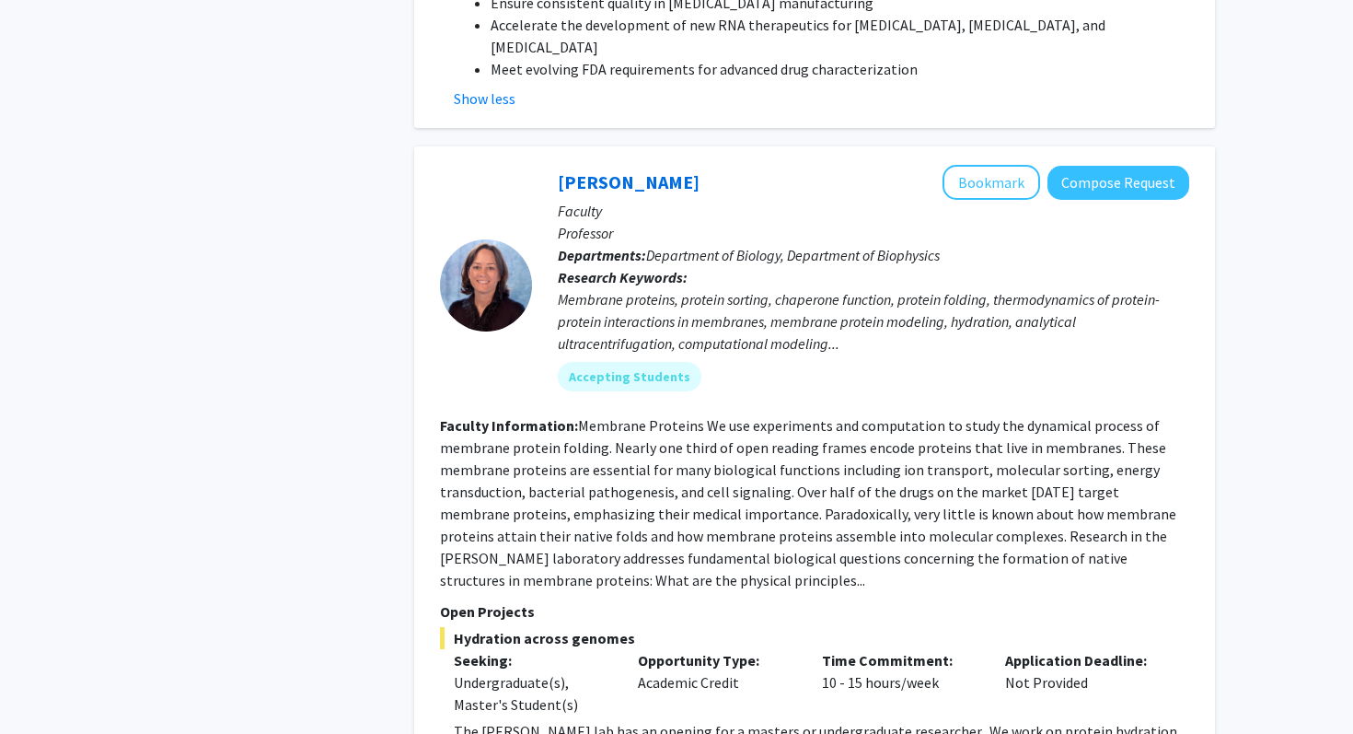
scroll to position [5757, 0]
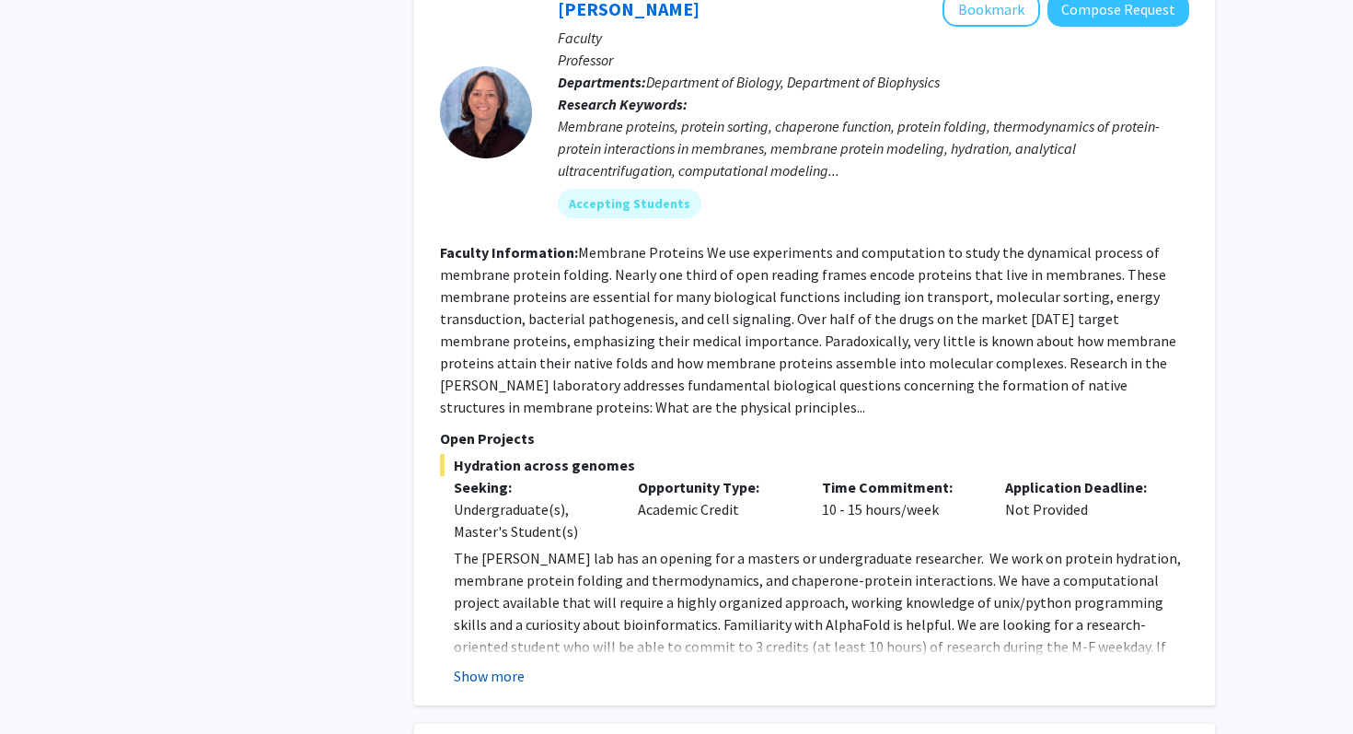
click at [501, 665] on button "Show more" at bounding box center [489, 676] width 71 height 22
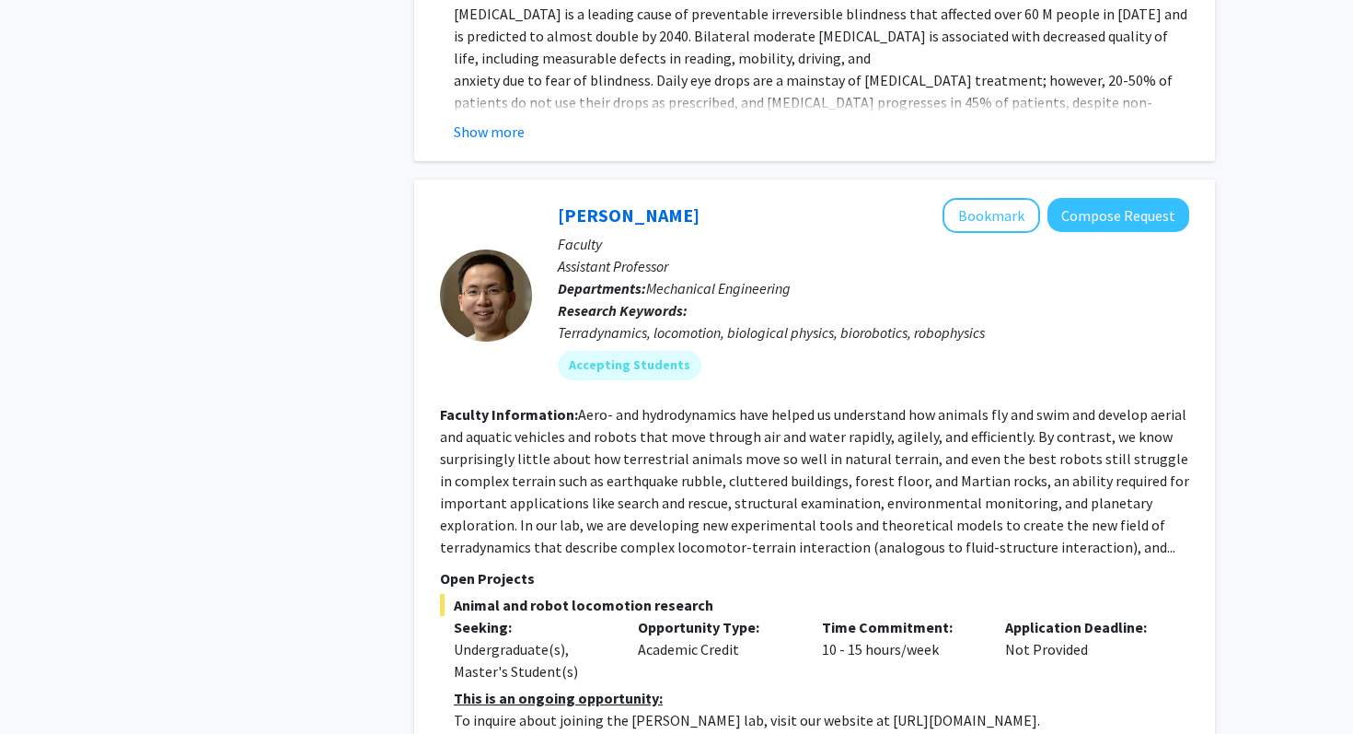
scroll to position [10087, 0]
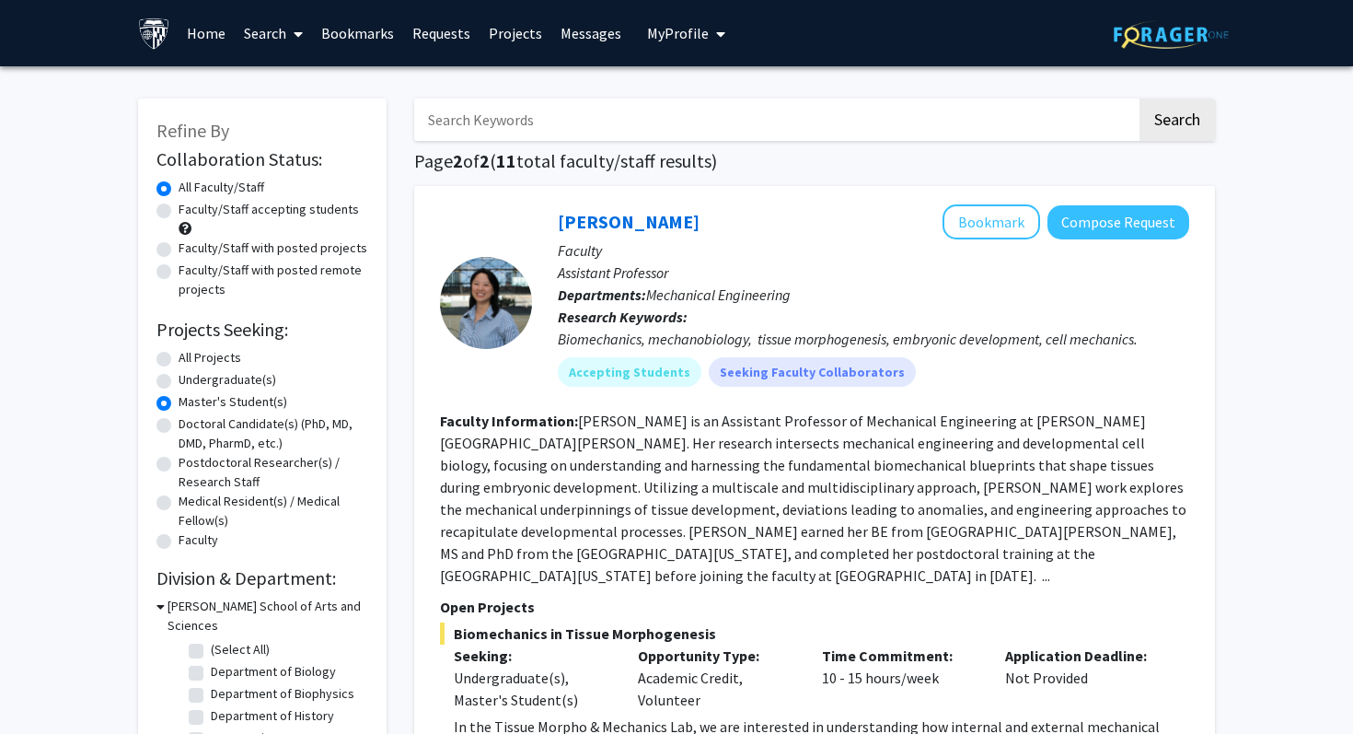
scroll to position [321, 0]
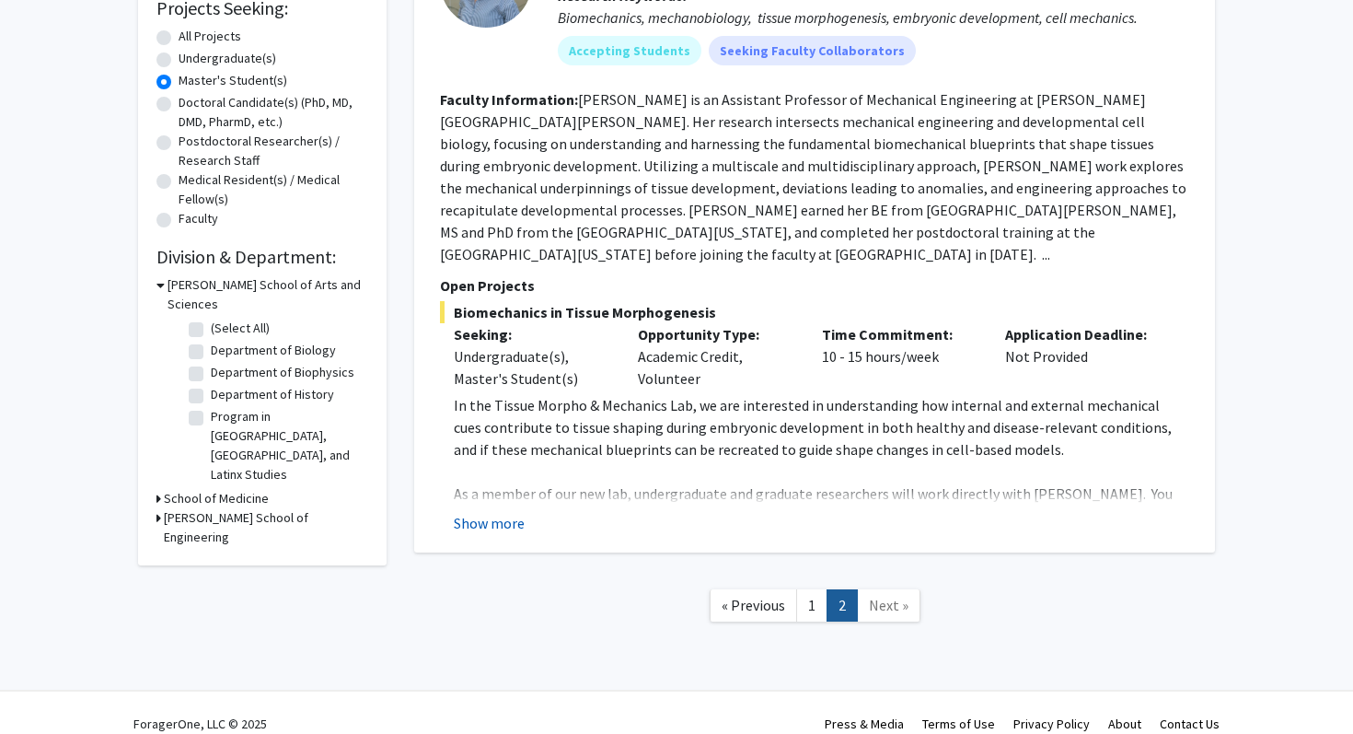
click at [480, 512] on button "Show more" at bounding box center [489, 523] width 71 height 22
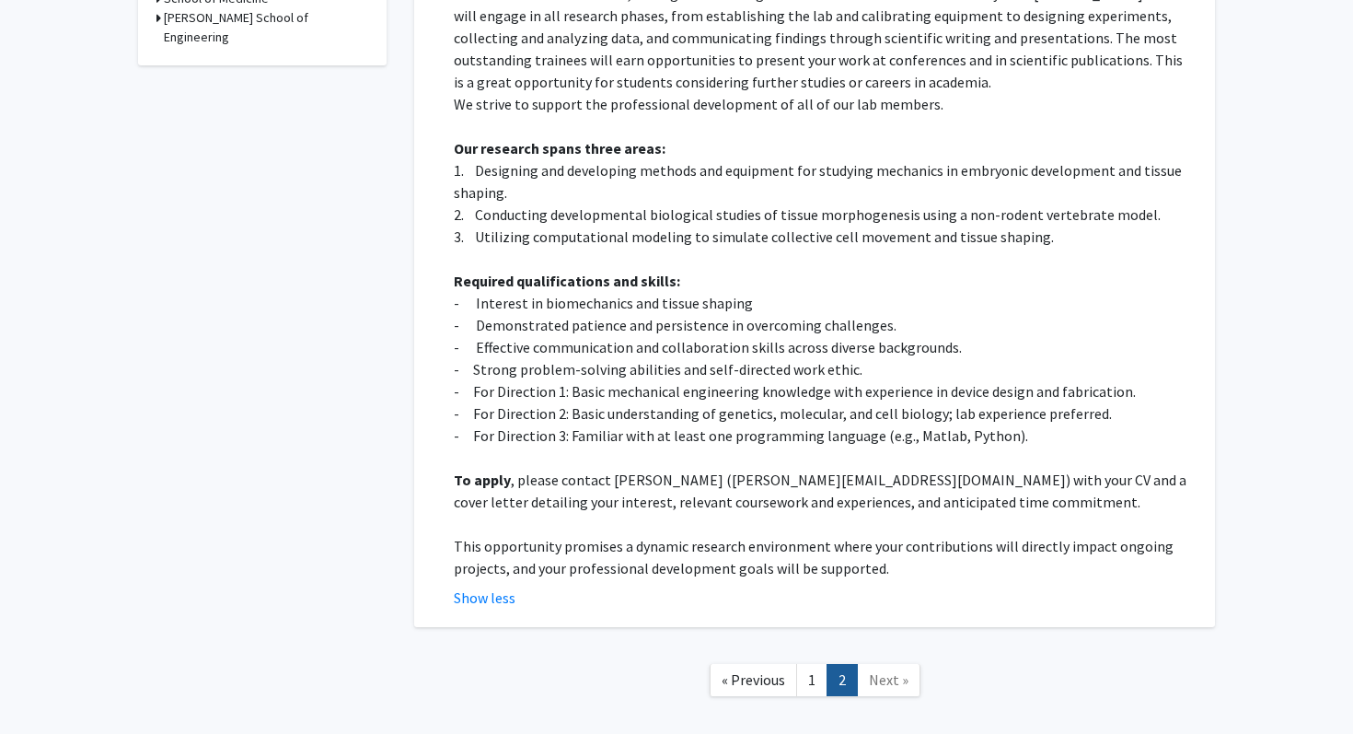
scroll to position [0, 0]
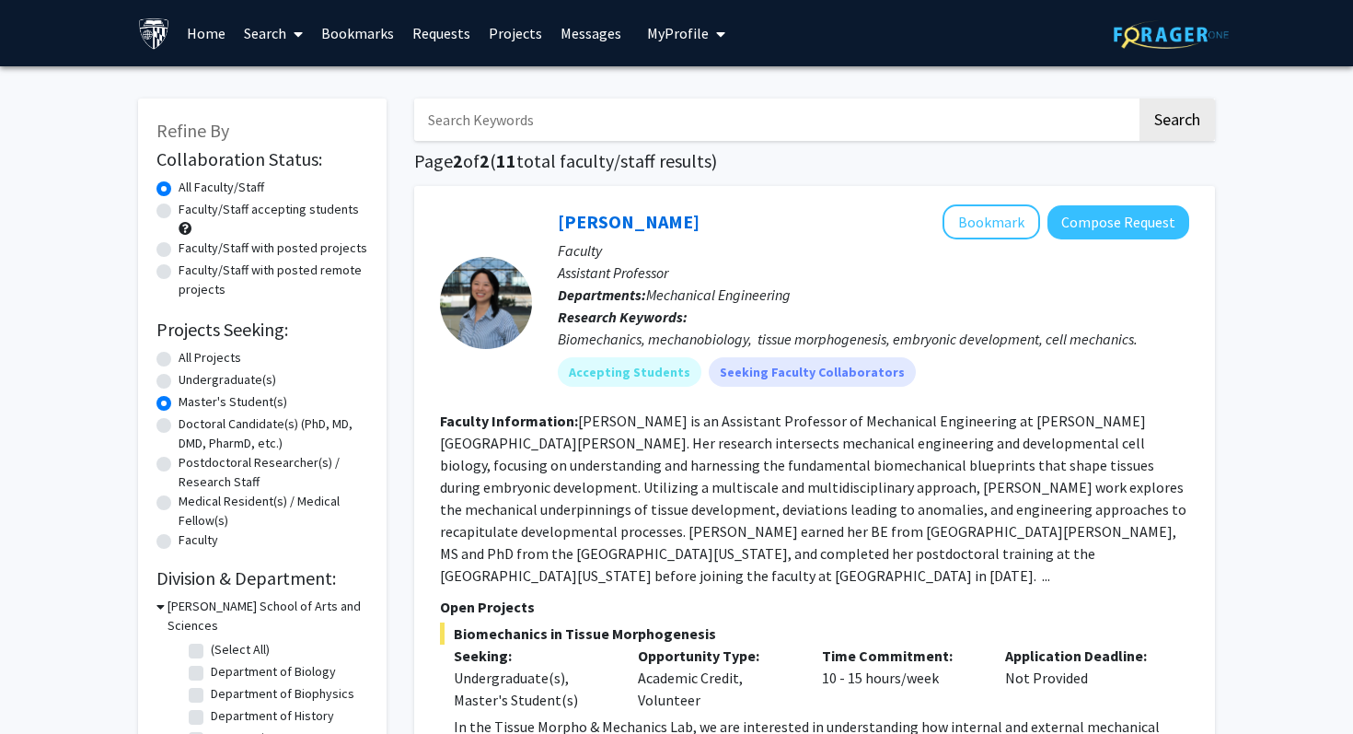
click at [179, 188] on label "All Faculty/Staff" at bounding box center [222, 187] width 86 height 19
click at [179, 188] on input "All Faculty/Staff" at bounding box center [185, 184] width 12 height 12
click at [179, 499] on label "Medical Resident(s) / Medical Fellow(s)" at bounding box center [274, 511] width 190 height 39
click at [179, 499] on input "Medical Resident(s) / Medical Fellow(s)" at bounding box center [185, 498] width 12 height 12
radio input "true"
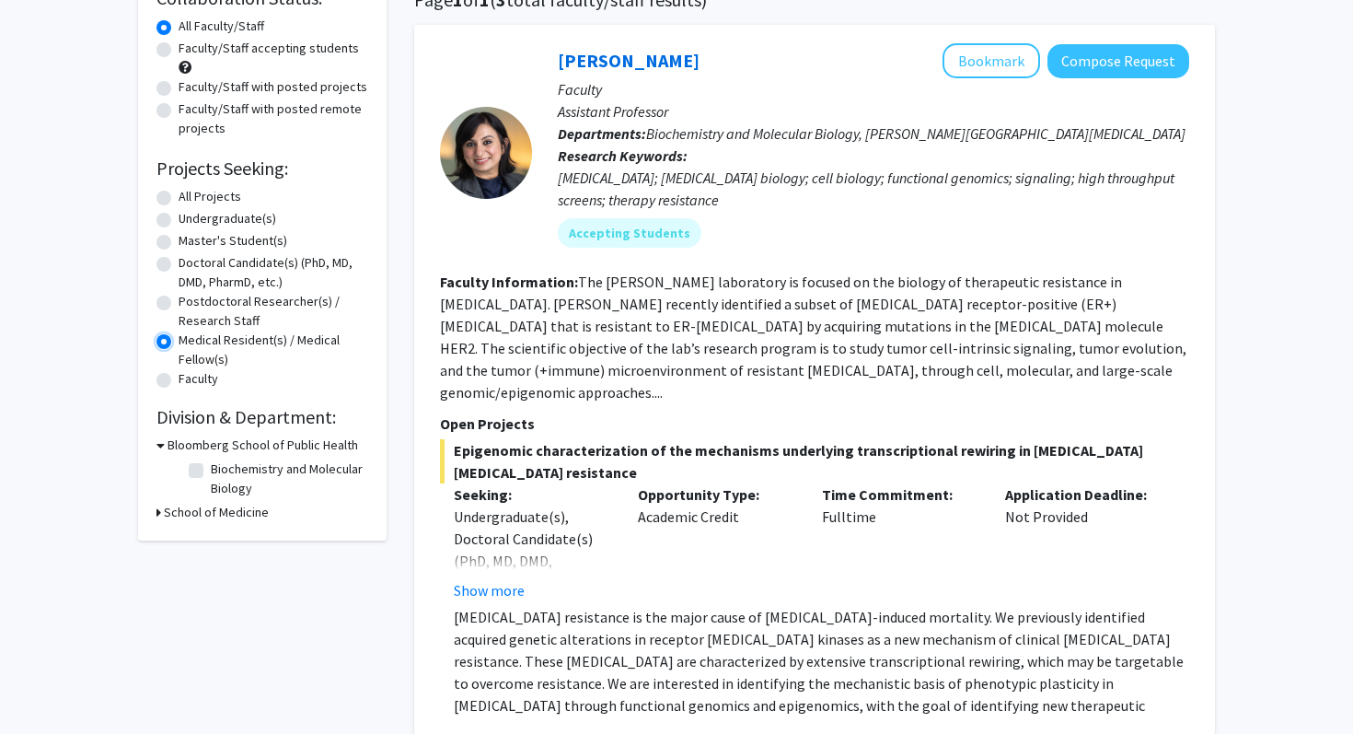
scroll to position [190, 0]
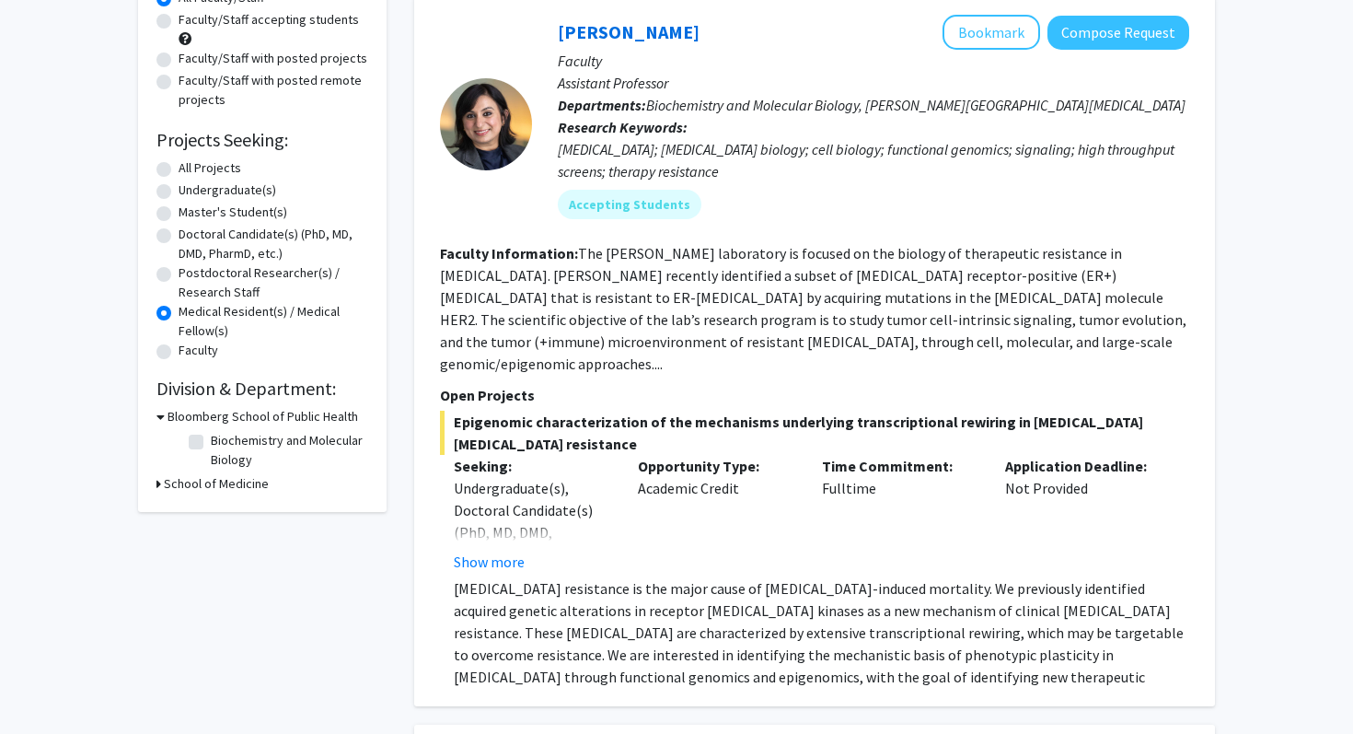
click at [179, 310] on label "Medical Resident(s) / Medical Fellow(s)" at bounding box center [274, 321] width 190 height 39
click at [179, 310] on input "Medical Resident(s) / Medical Fellow(s)" at bounding box center [185, 308] width 12 height 12
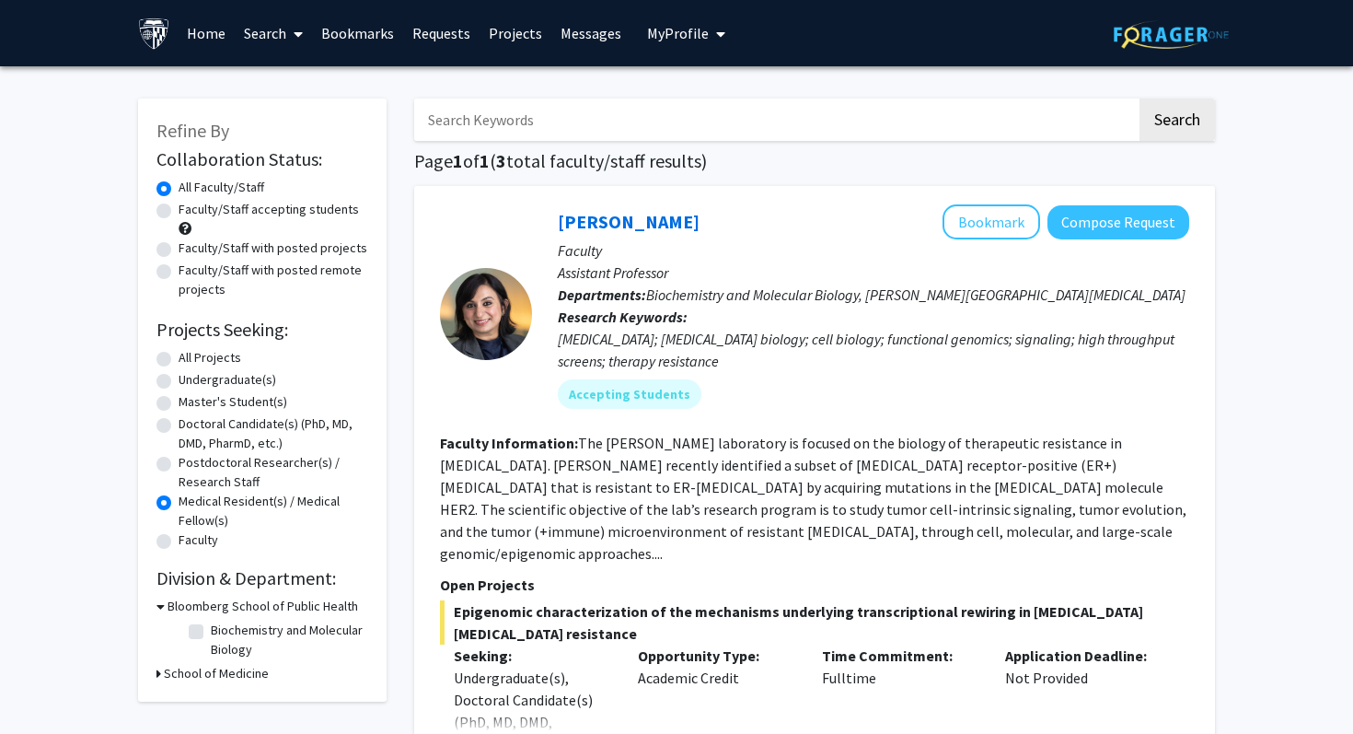
click at [179, 425] on label "Doctoral Candidate(s) (PhD, MD, DMD, PharmD, etc.)" at bounding box center [274, 433] width 190 height 39
click at [179, 425] on input "Doctoral Candidate(s) (PhD, MD, DMD, PharmD, etc.)" at bounding box center [185, 420] width 12 height 12
radio input "true"
